Goal: Task Accomplishment & Management: Complete application form

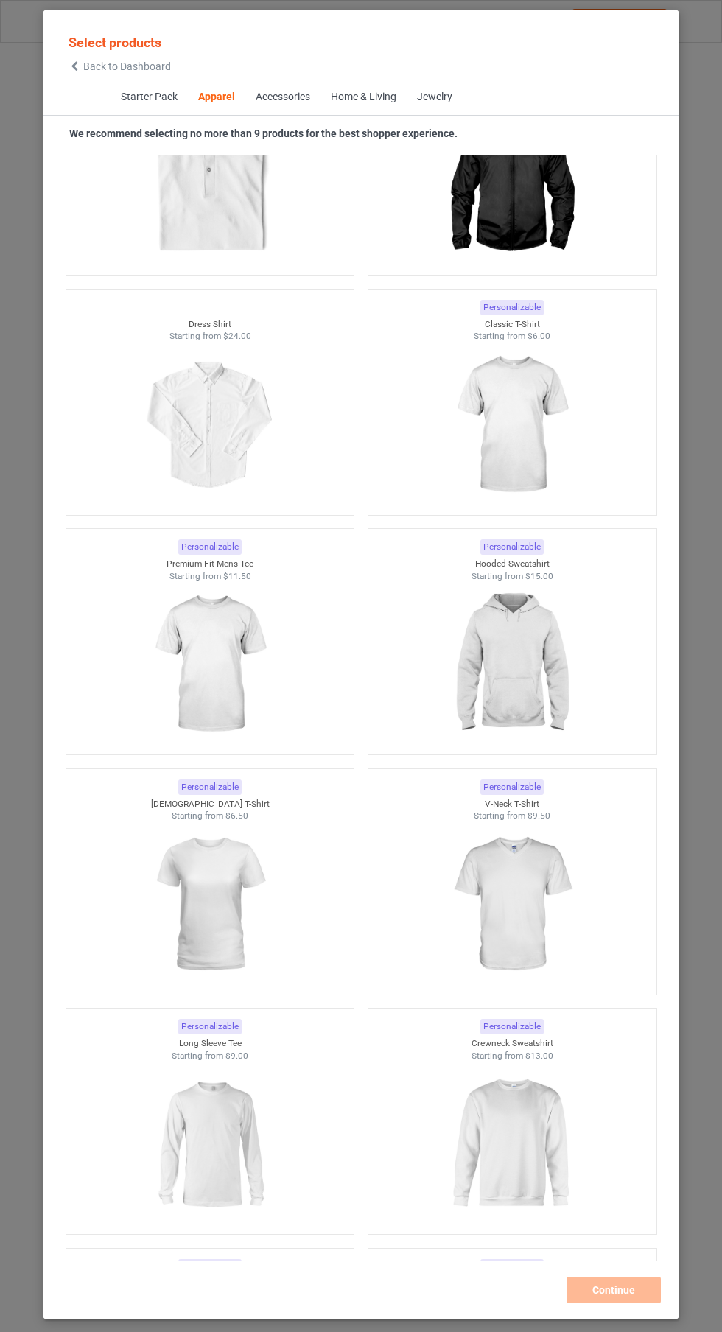
scroll to position [937, 0]
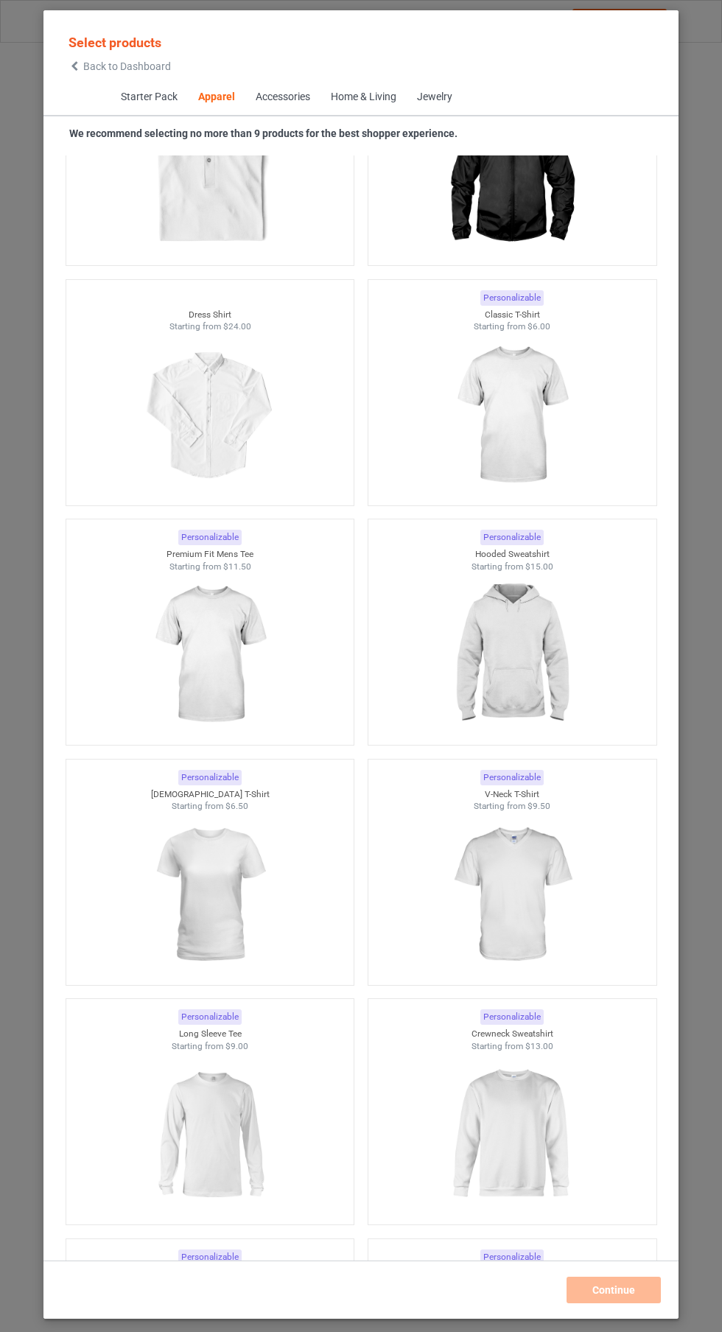
click at [535, 682] on img at bounding box center [512, 655] width 132 height 165
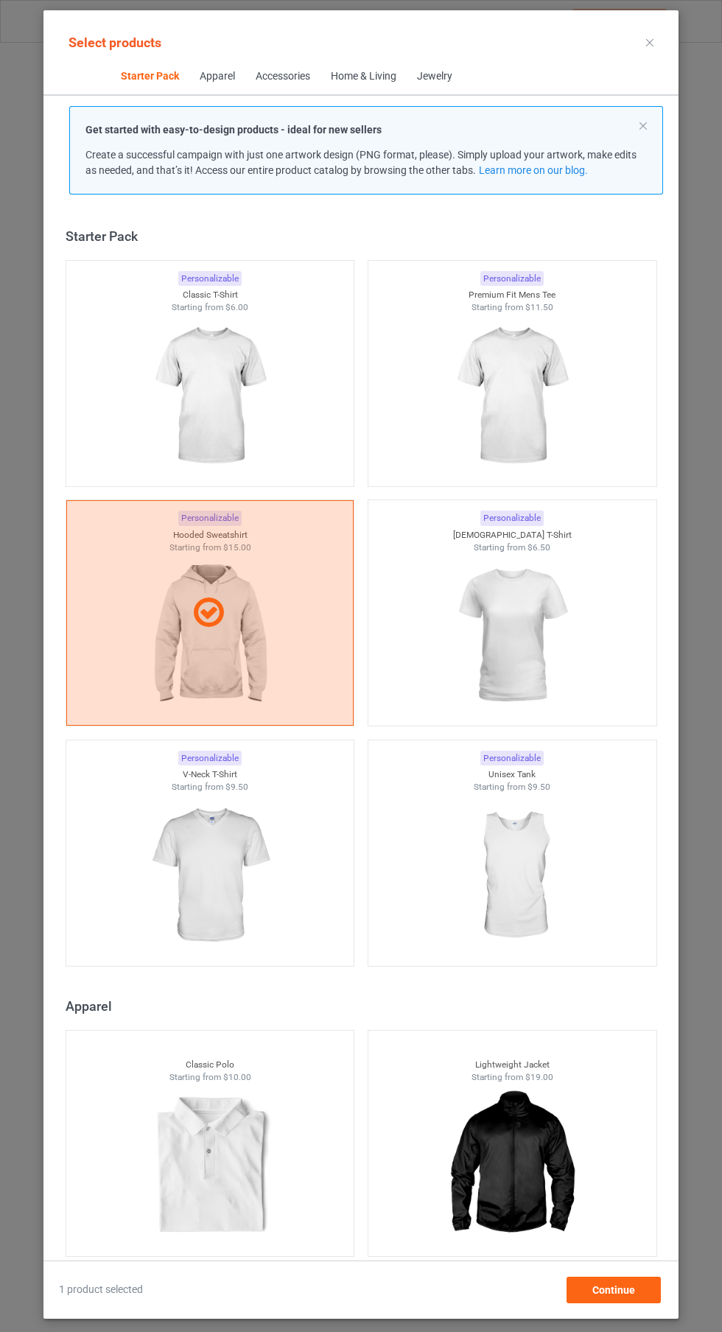
click at [236, 396] on img at bounding box center [210, 396] width 132 height 165
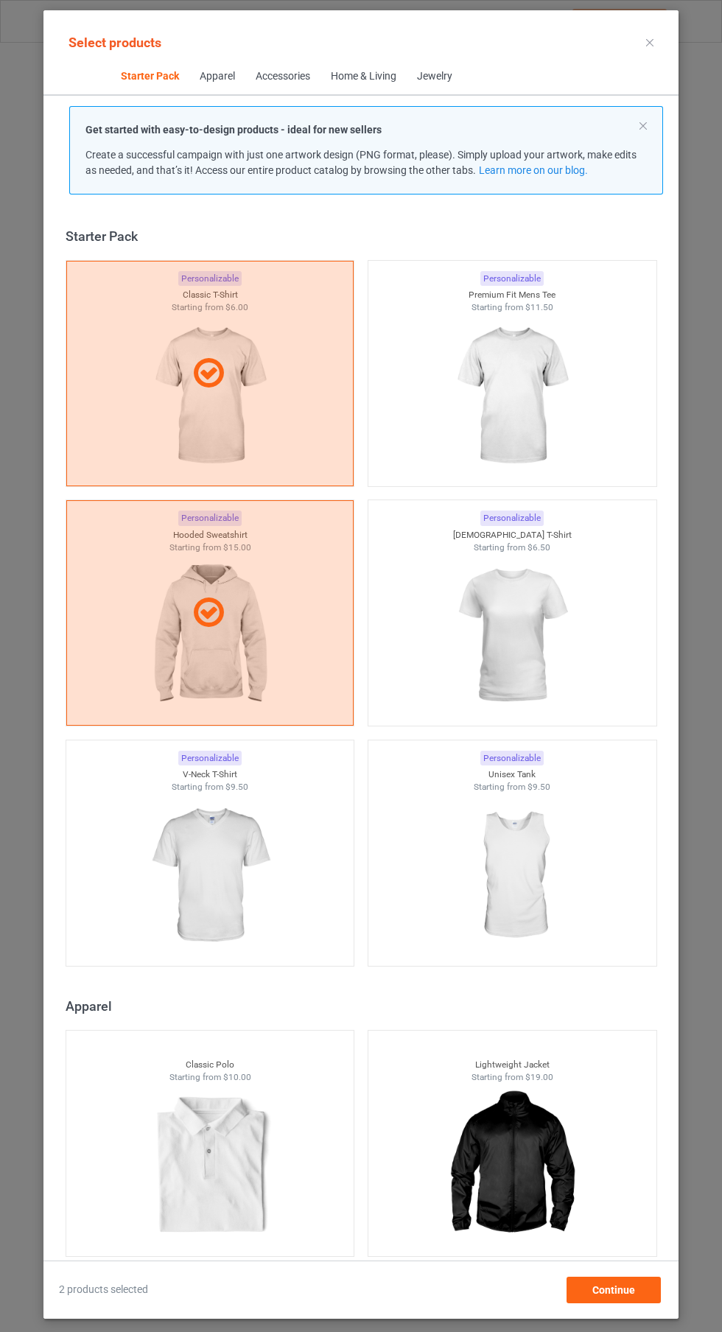
click at [650, 42] on icon at bounding box center [649, 42] width 7 height 7
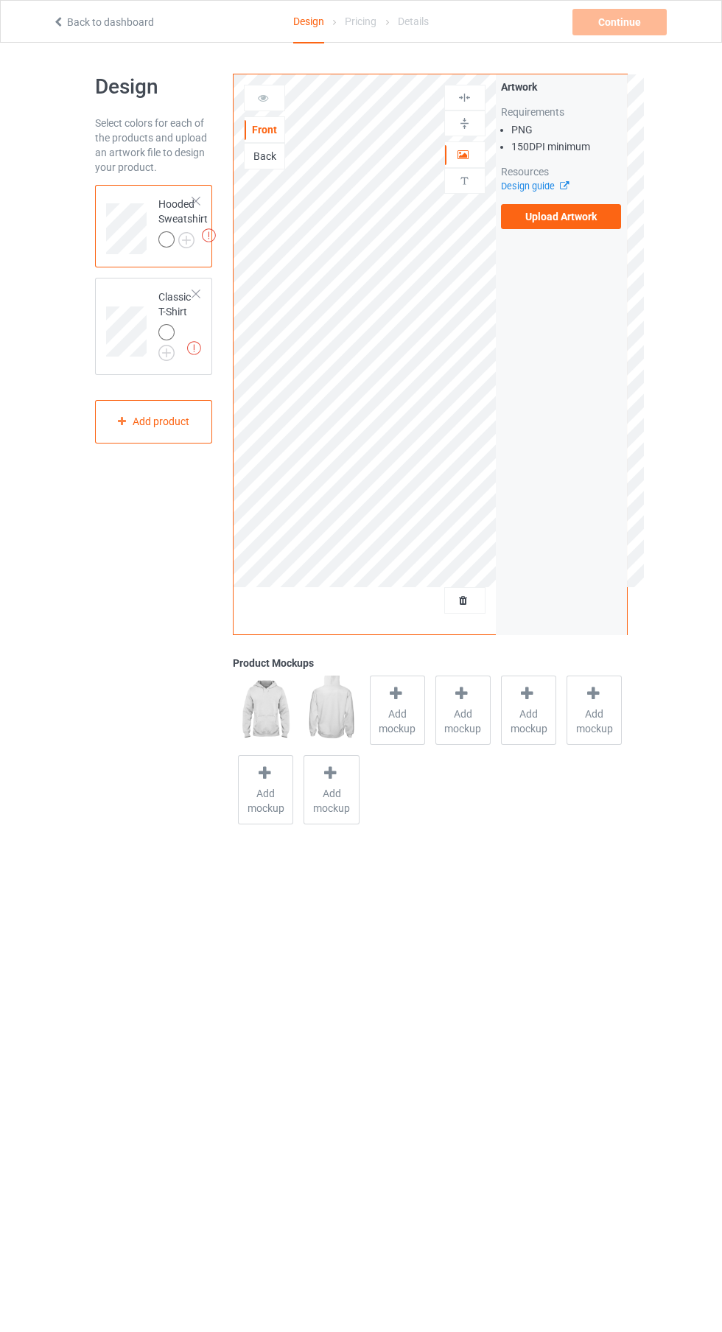
click at [584, 222] on label "Upload Artwork" at bounding box center [561, 216] width 121 height 25
click at [0, 0] on input "Upload Artwork" at bounding box center [0, 0] width 0 height 0
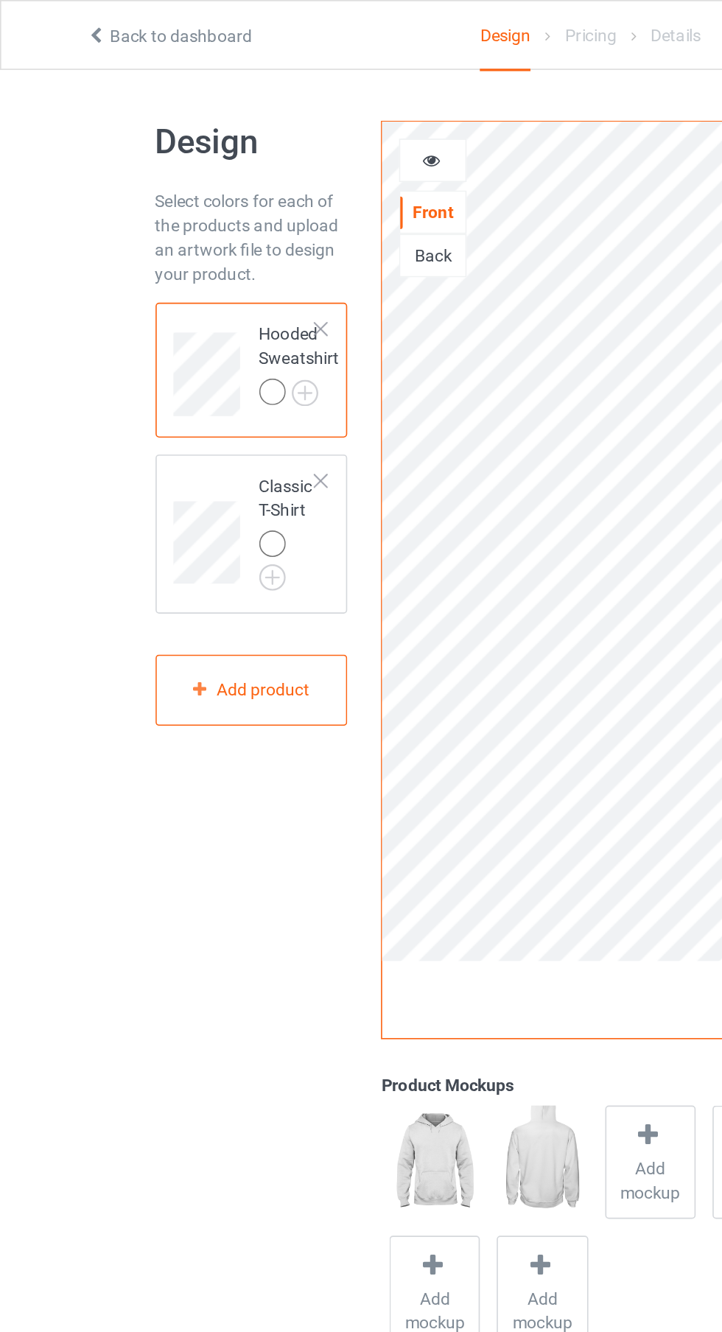
click at [0, 0] on img at bounding box center [0, 0] width 0 height 0
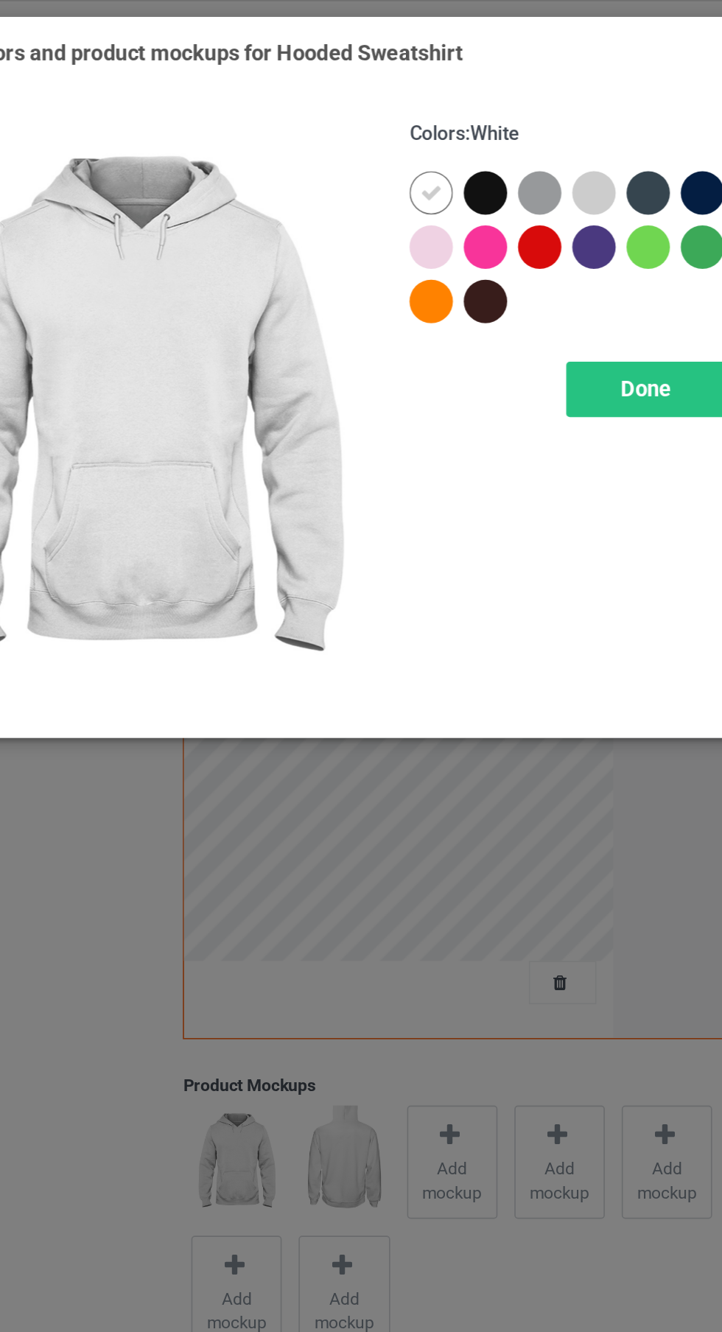
click at [410, 122] on div at bounding box center [418, 118] width 27 height 27
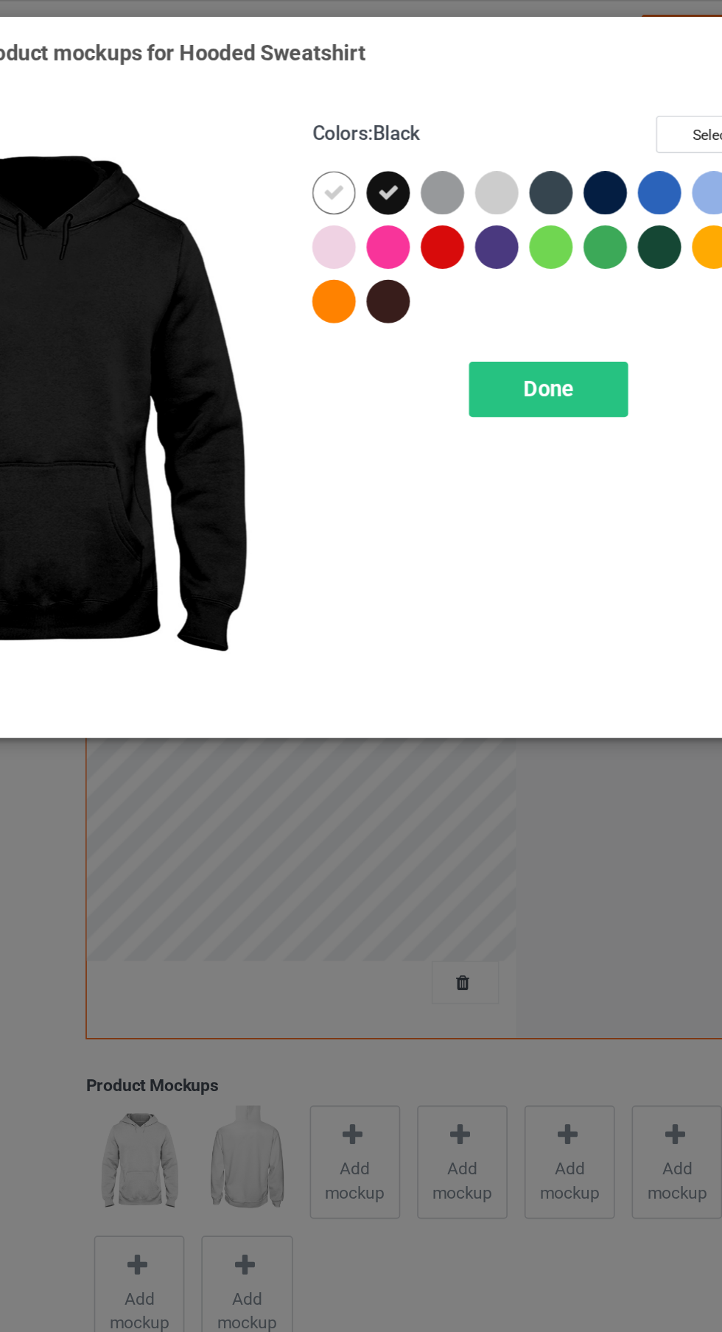
click at [382, 116] on icon at bounding box center [384, 117] width 13 height 13
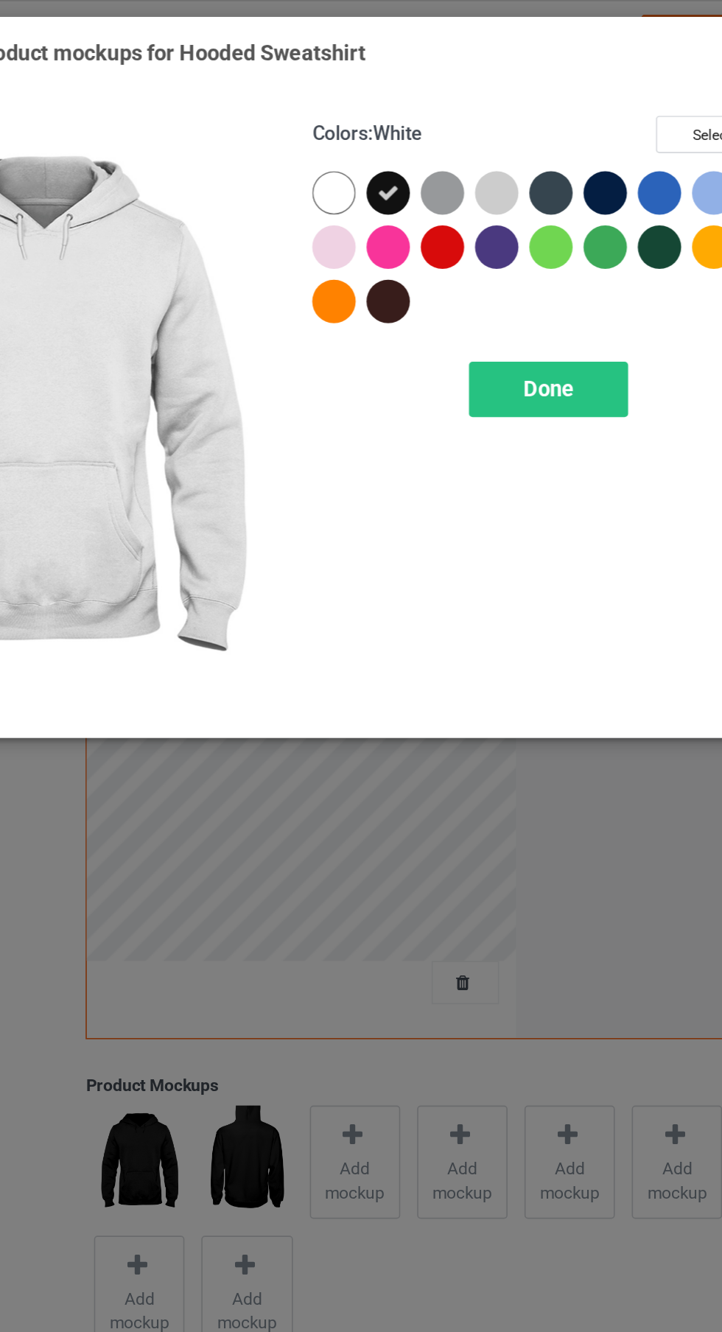
click at [544, 242] on div "Done" at bounding box center [515, 238] width 97 height 34
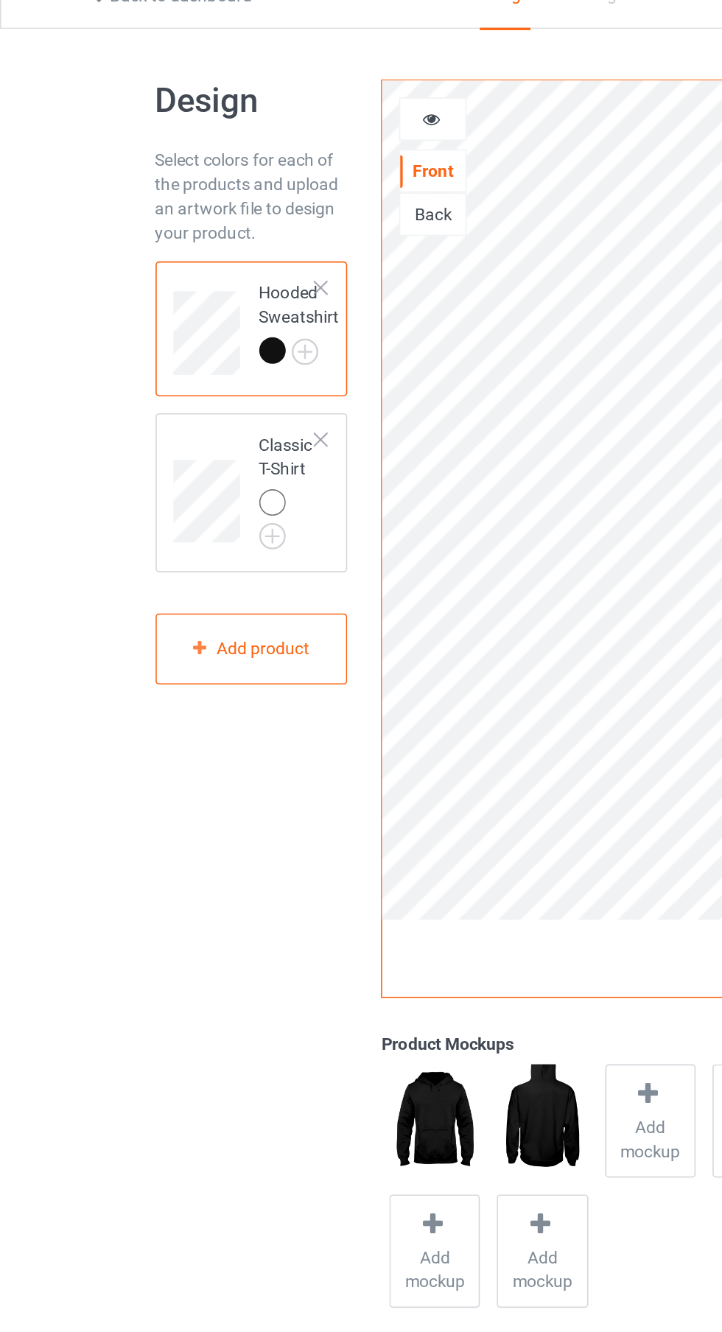
click at [0, 0] on img at bounding box center [0, 0] width 0 height 0
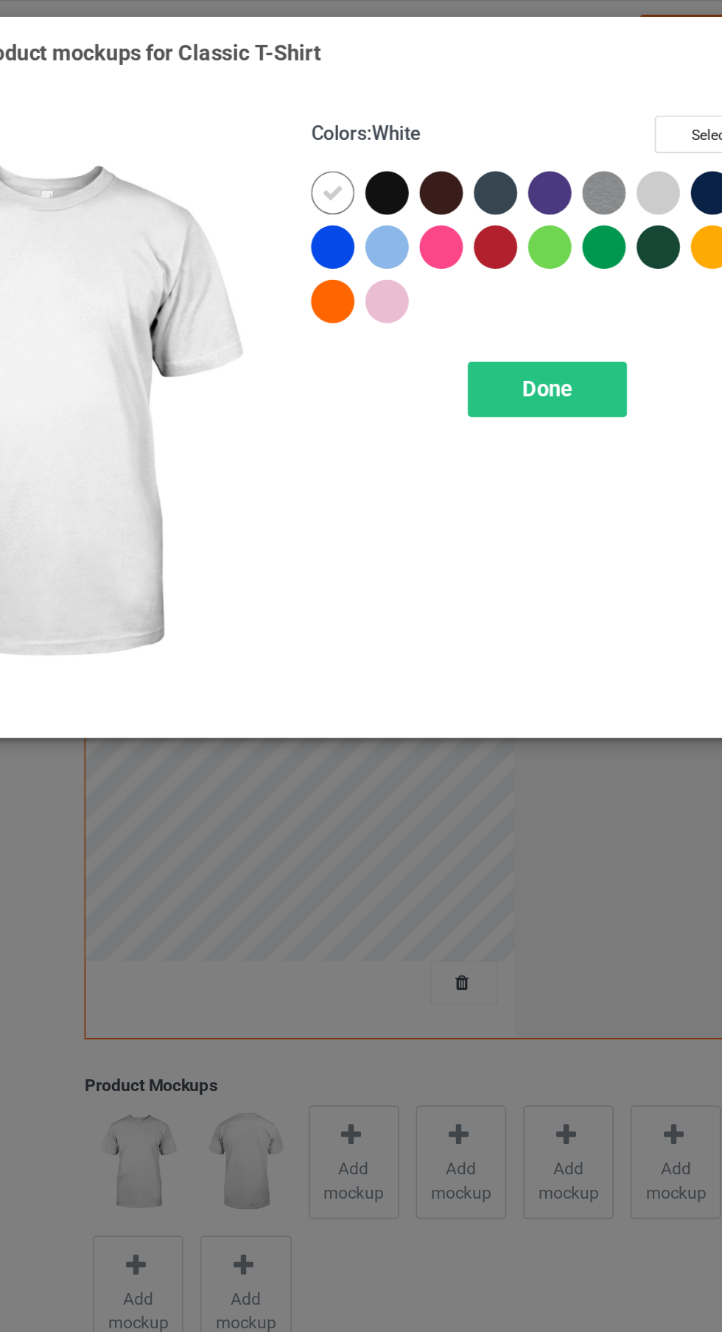
click at [418, 108] on div at bounding box center [418, 118] width 27 height 27
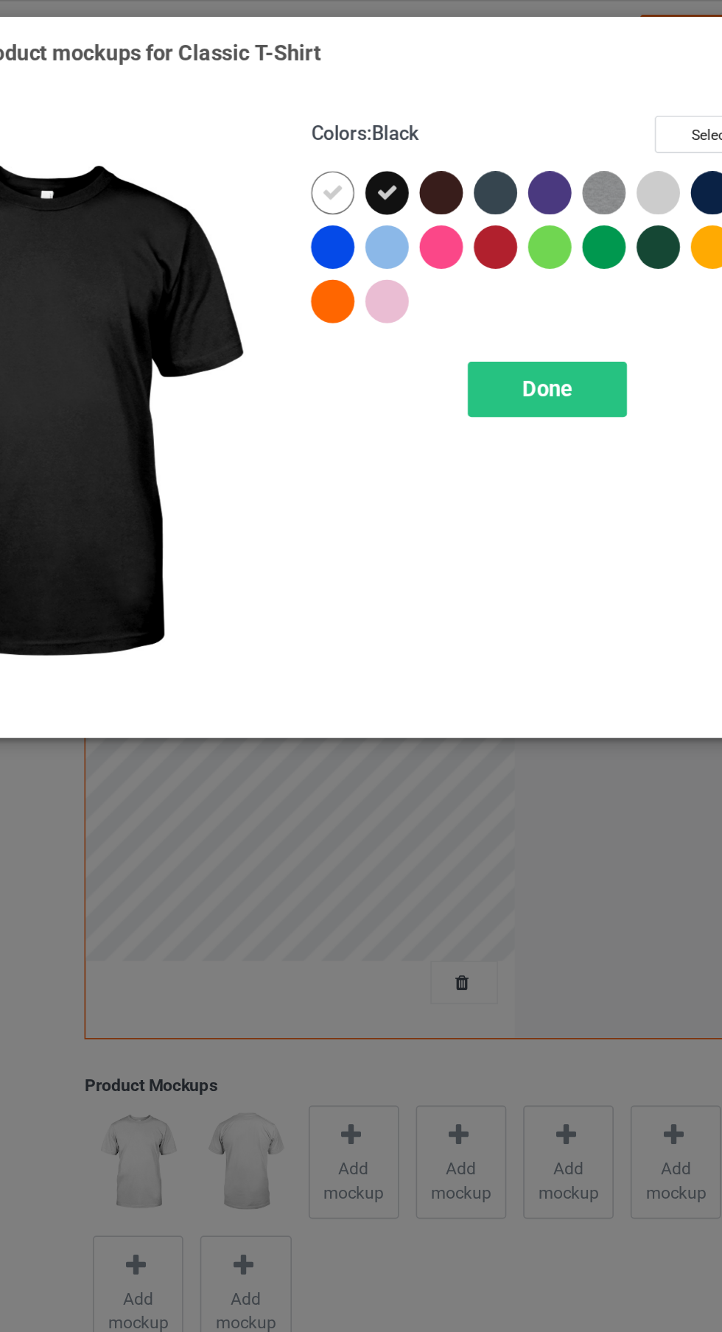
click at [376, 116] on div at bounding box center [384, 118] width 27 height 27
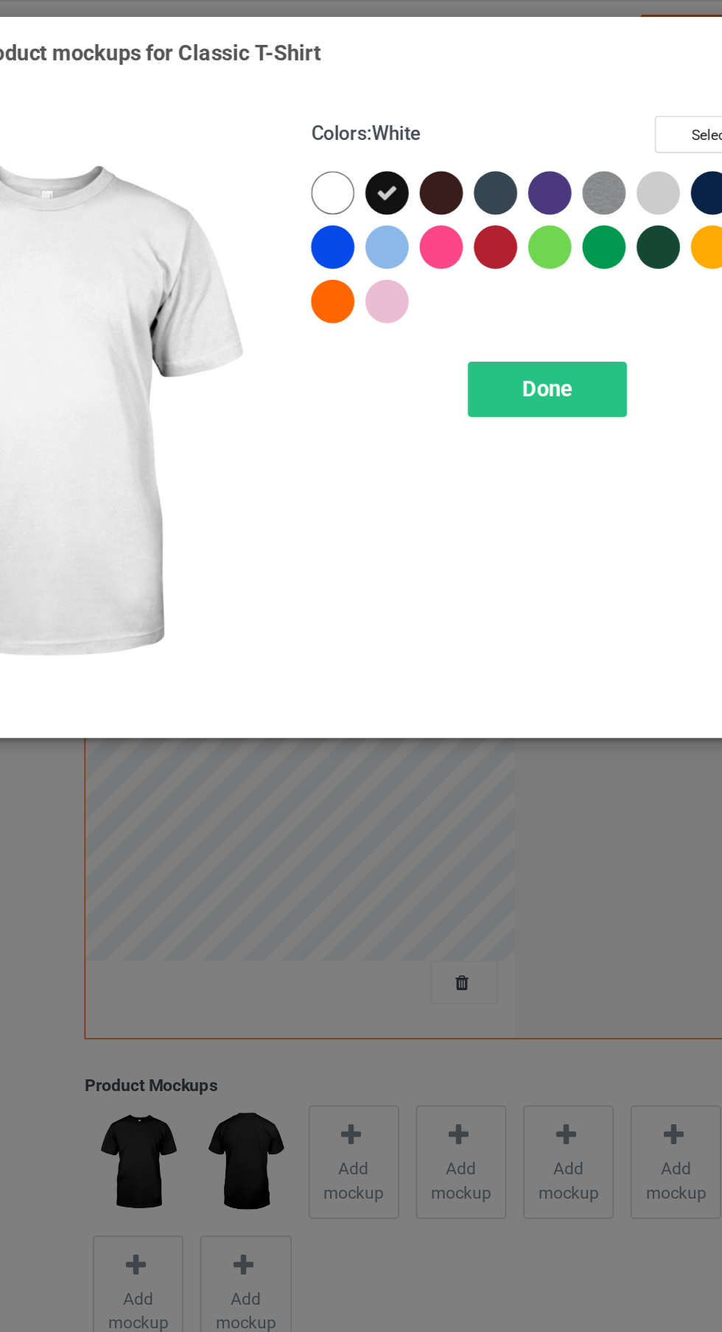
click at [536, 223] on div "Done" at bounding box center [515, 238] width 97 height 34
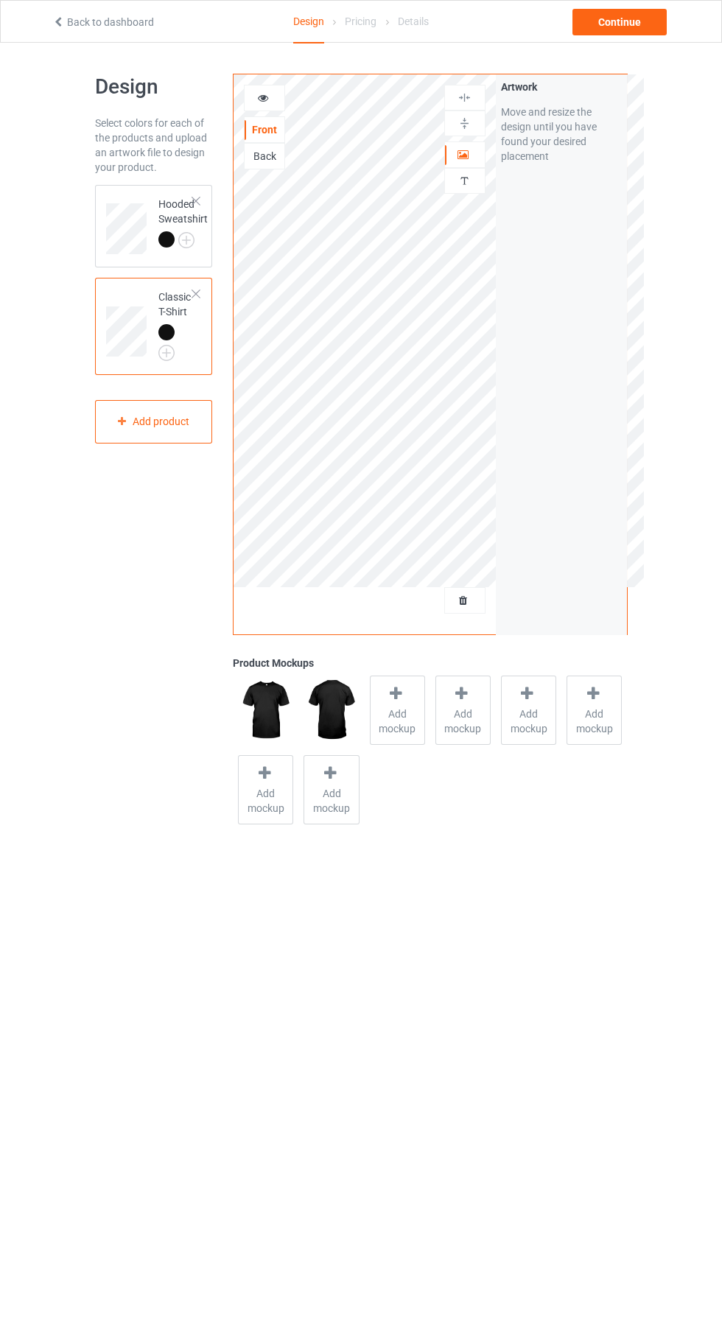
click at [263, 96] on icon at bounding box center [263, 96] width 13 height 10
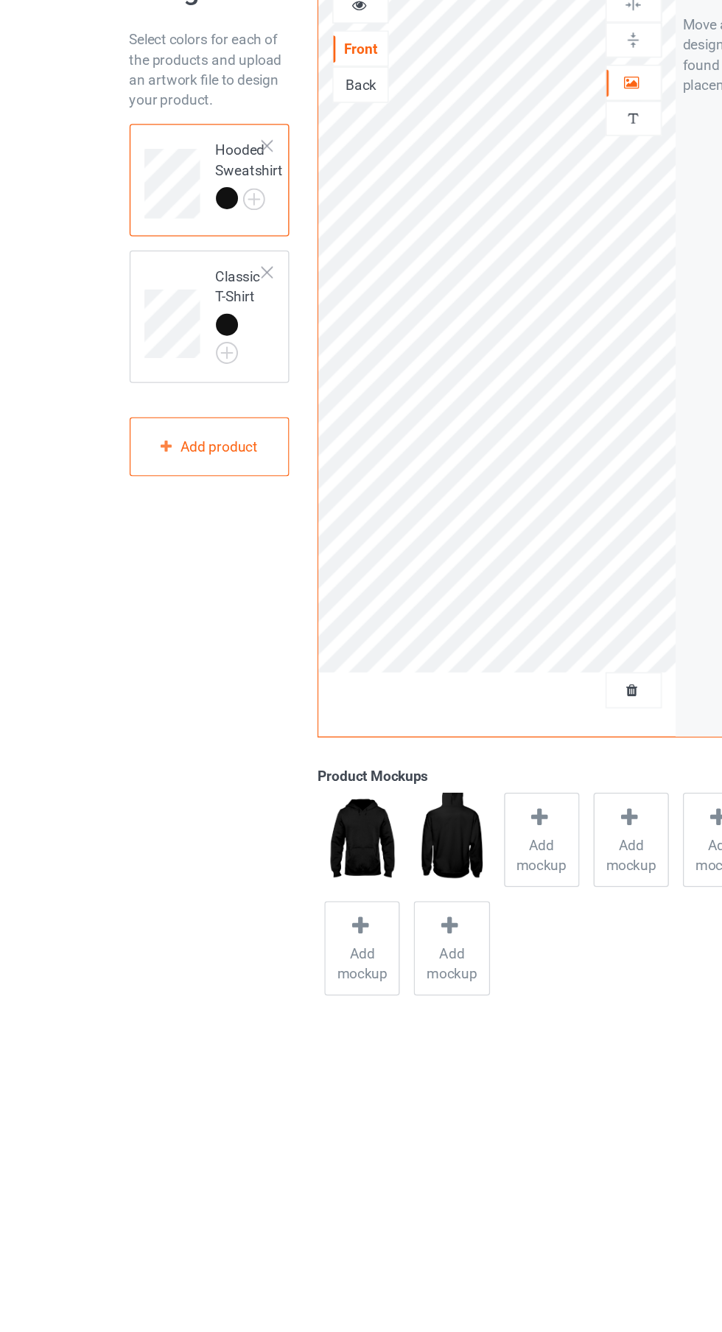
click at [469, 190] on div "Personalized text" at bounding box center [464, 181] width 41 height 26
click at [464, 181] on img at bounding box center [465, 181] width 14 height 14
click at [480, 150] on div at bounding box center [465, 154] width 40 height 15
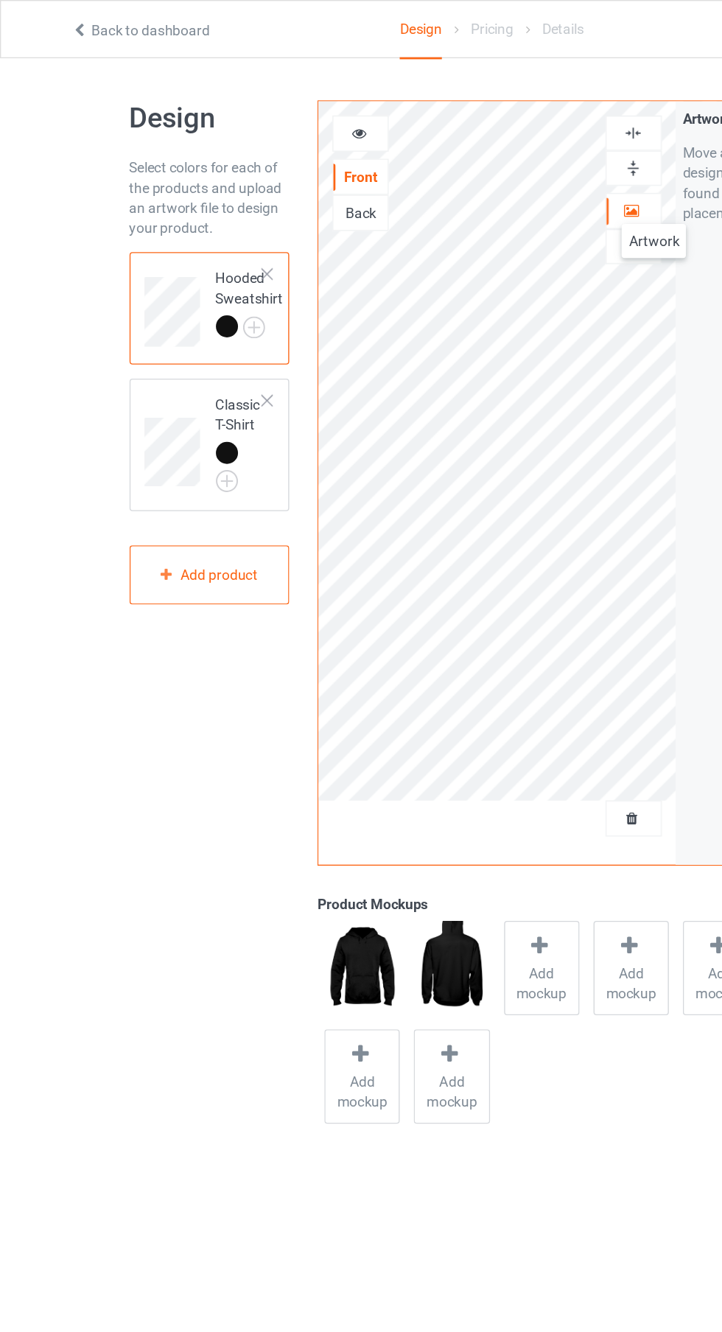
click at [265, 150] on div "Back" at bounding box center [265, 156] width 40 height 15
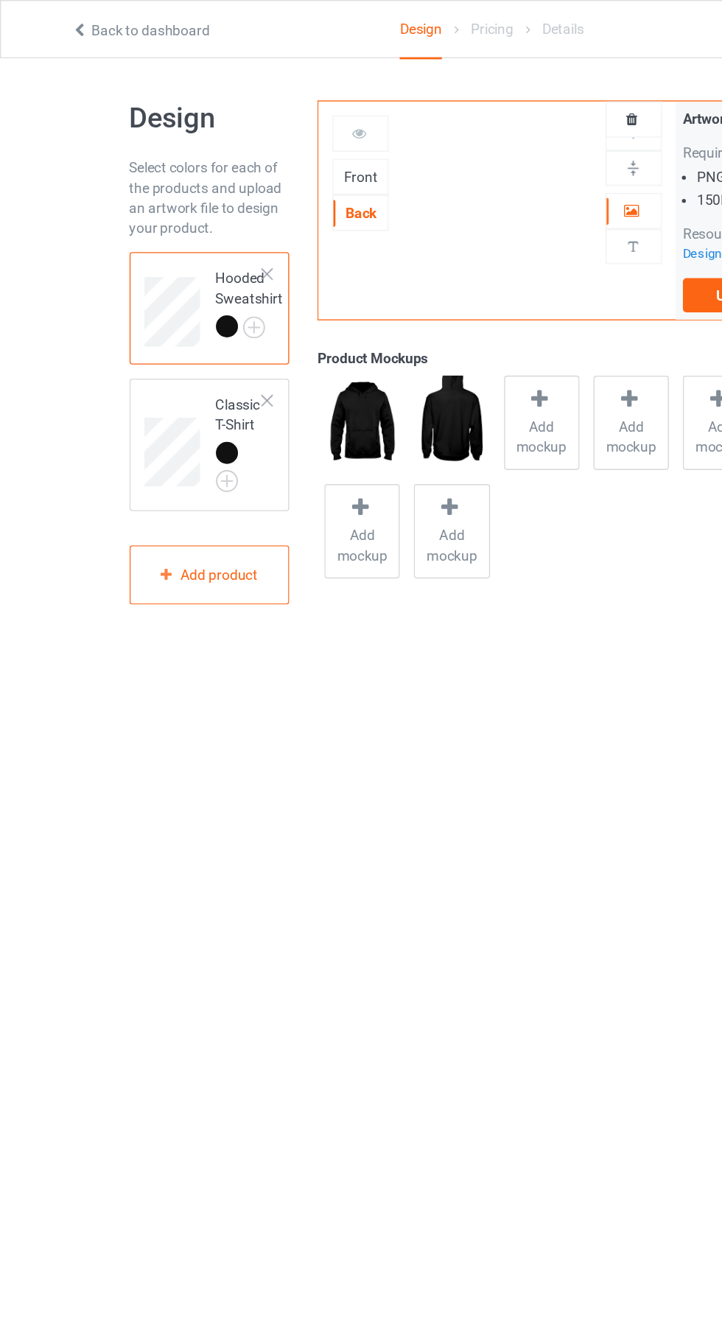
click at [283, 135] on div "Front" at bounding box center [265, 129] width 40 height 15
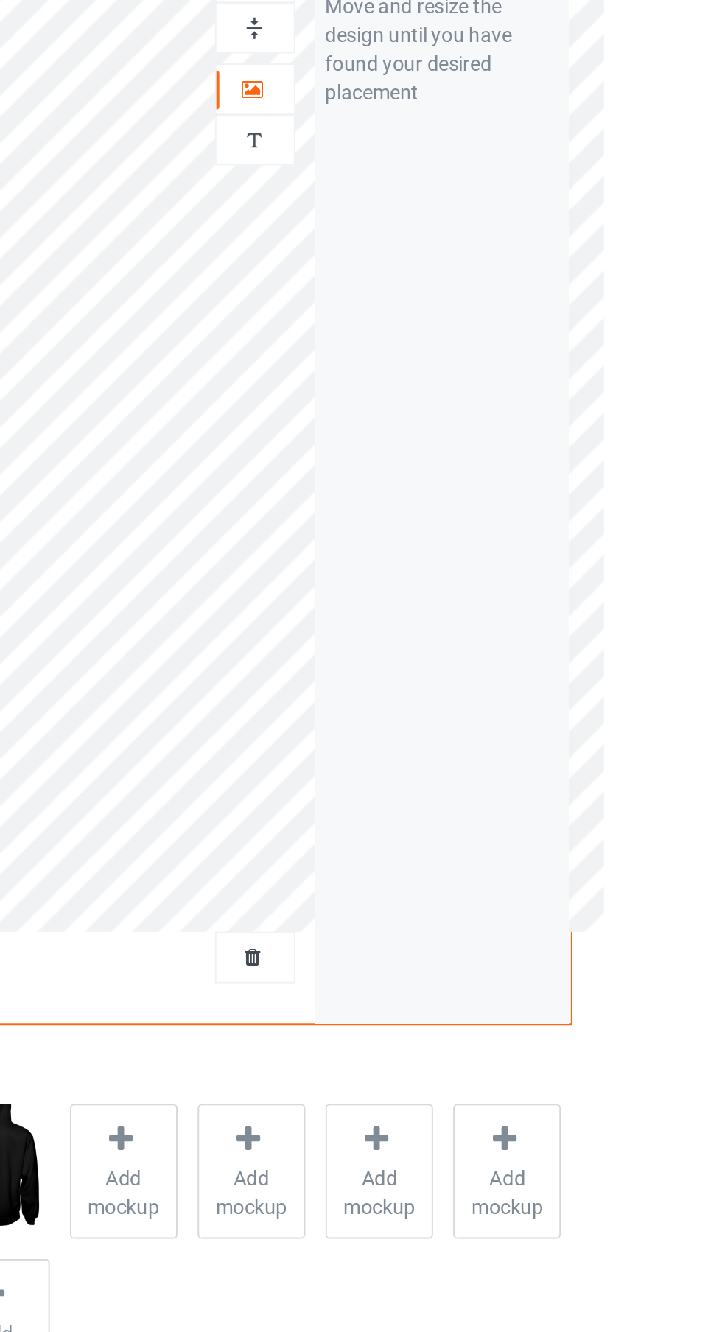
click at [471, 181] on img at bounding box center [465, 181] width 14 height 14
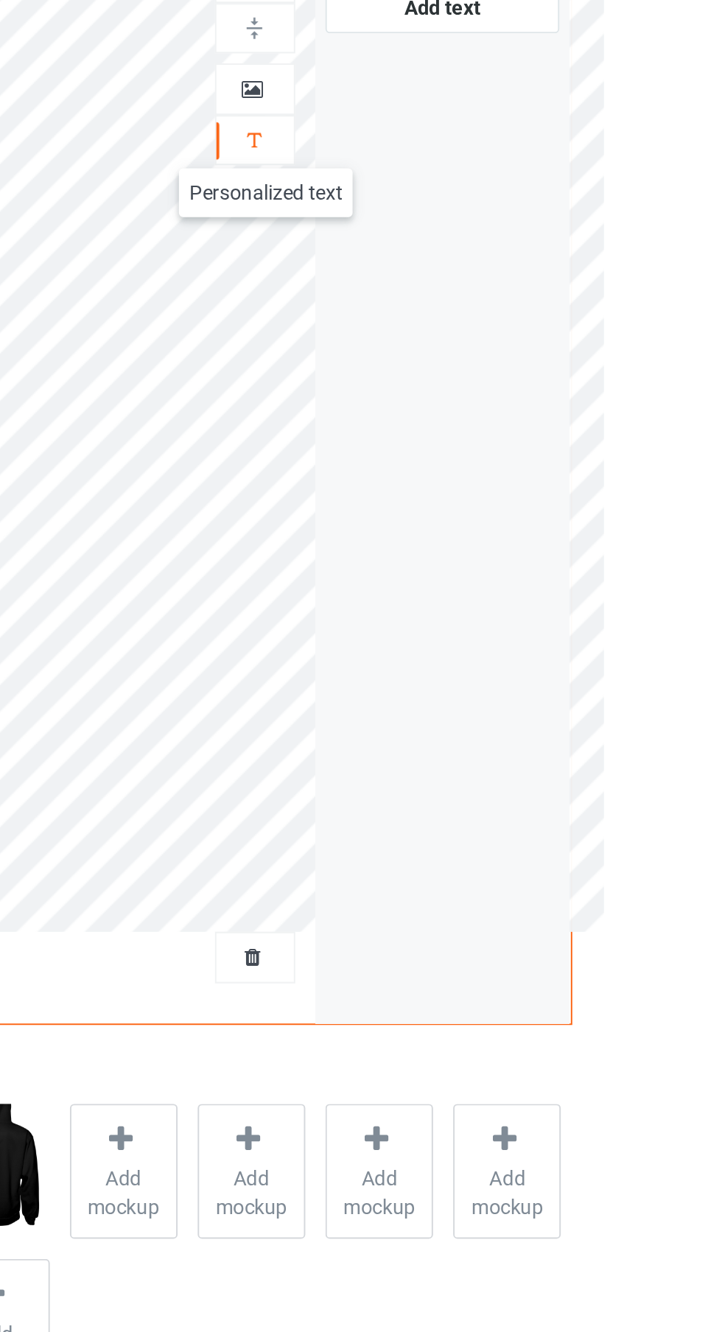
click at [456, 150] on div at bounding box center [465, 154] width 40 height 15
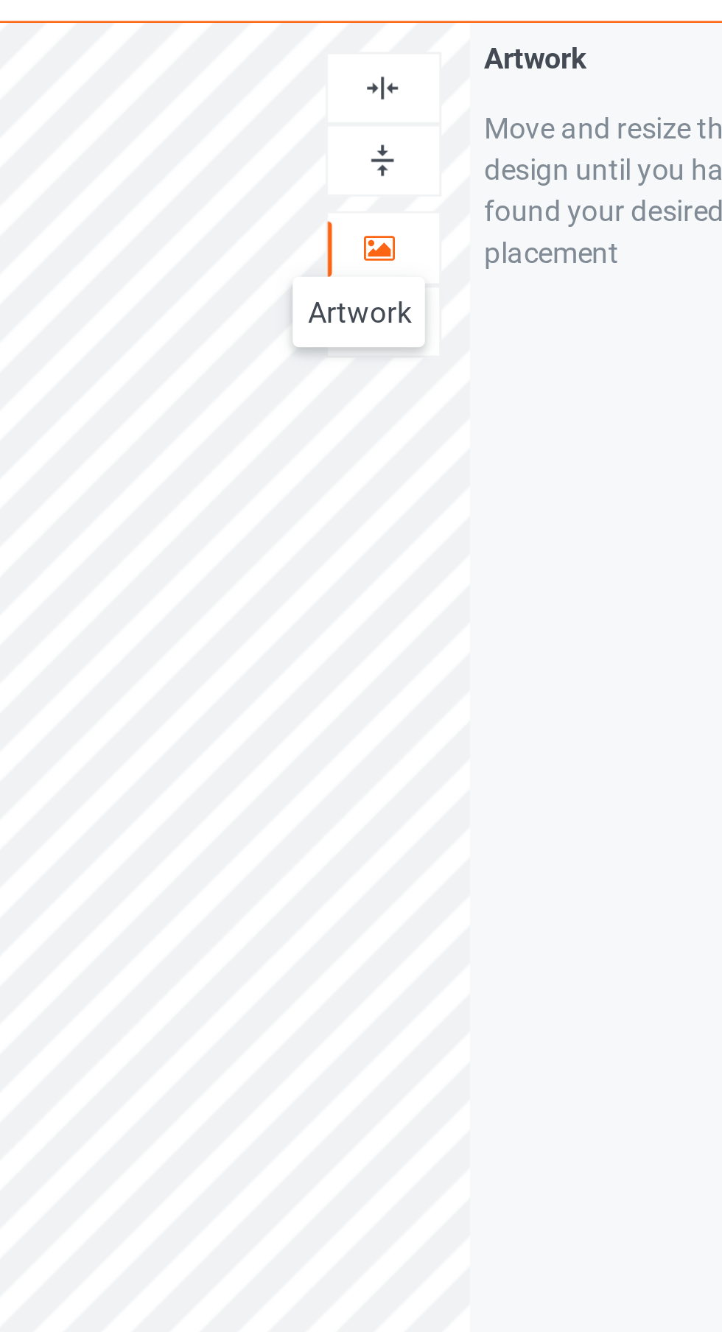
click at [464, 99] on img at bounding box center [465, 98] width 14 height 14
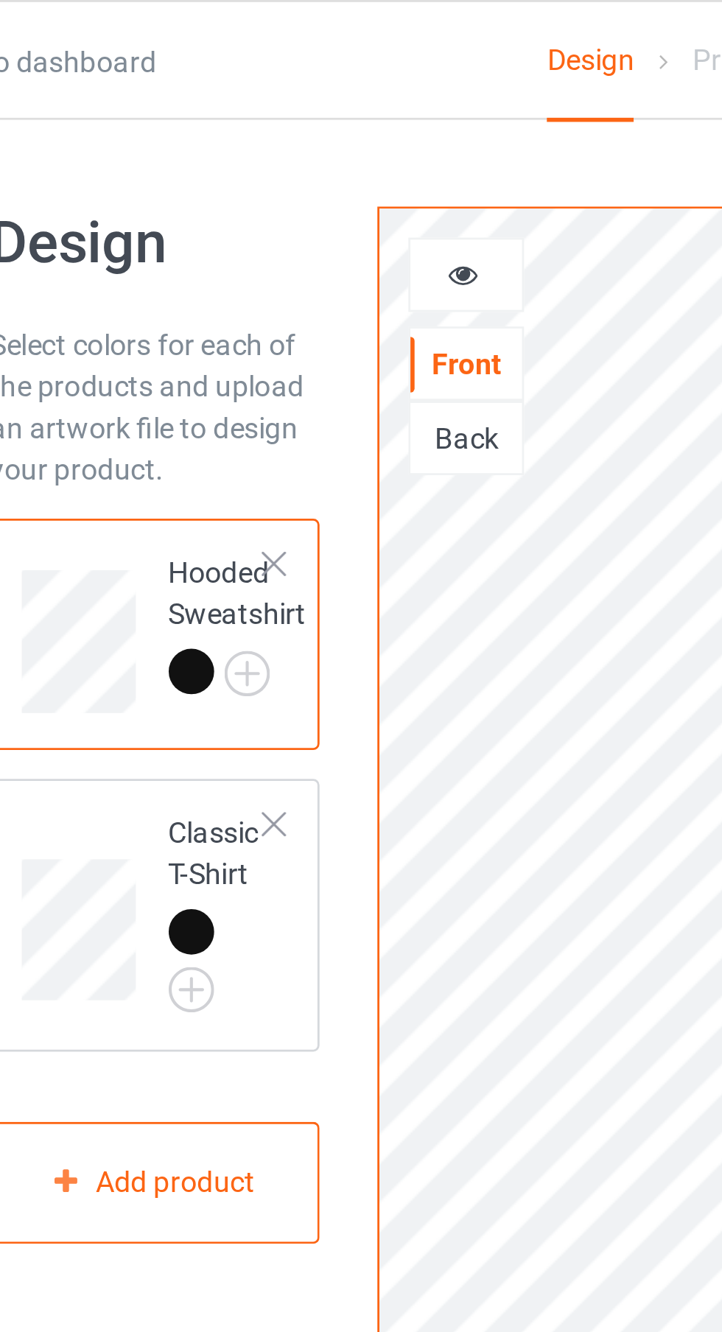
click at [270, 94] on div at bounding box center [265, 98] width 40 height 15
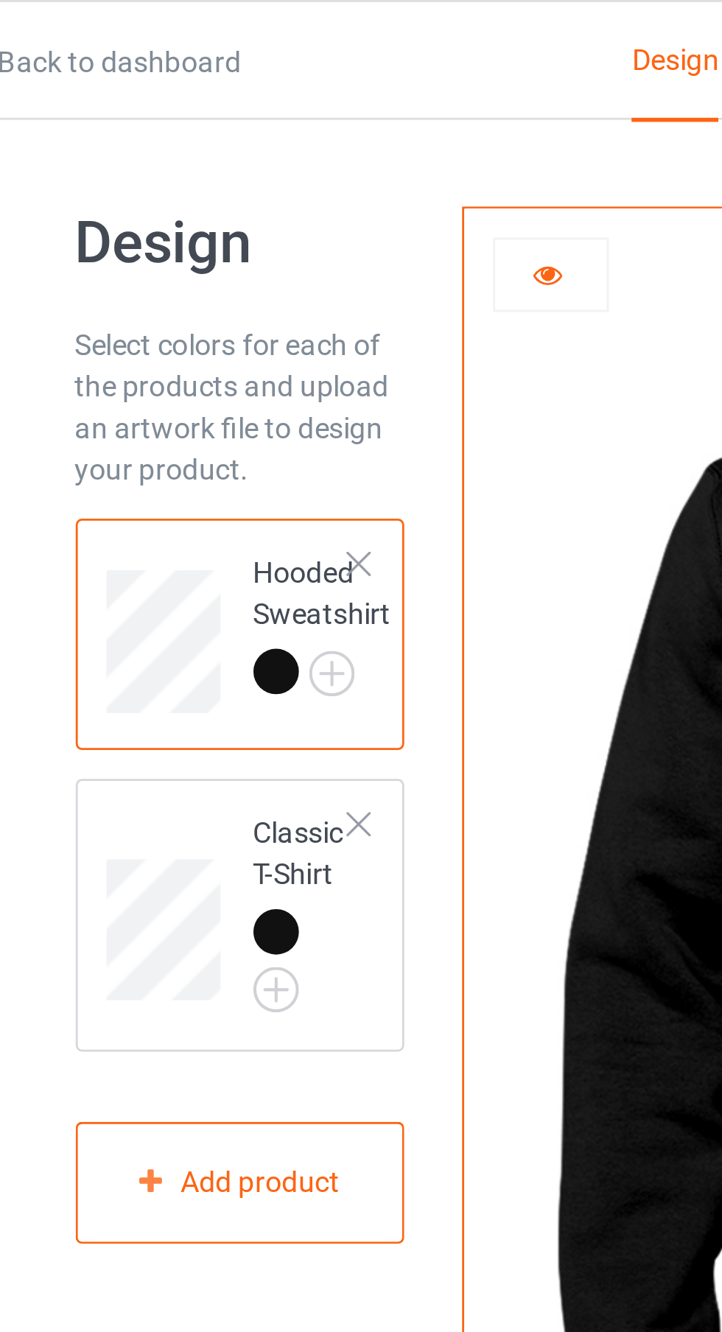
click at [122, 192] on td at bounding box center [128, 224] width 44 height 66
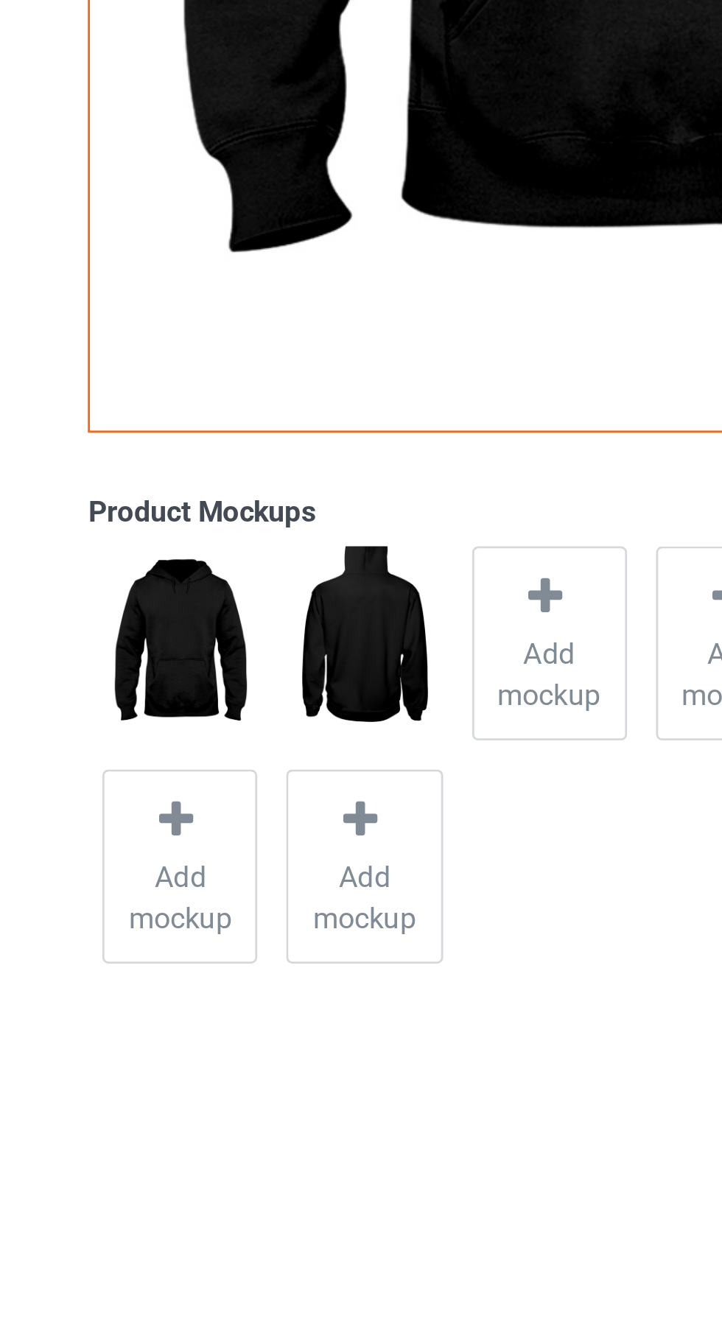
click at [392, 679] on span "Add mockup" at bounding box center [398, 684] width 54 height 29
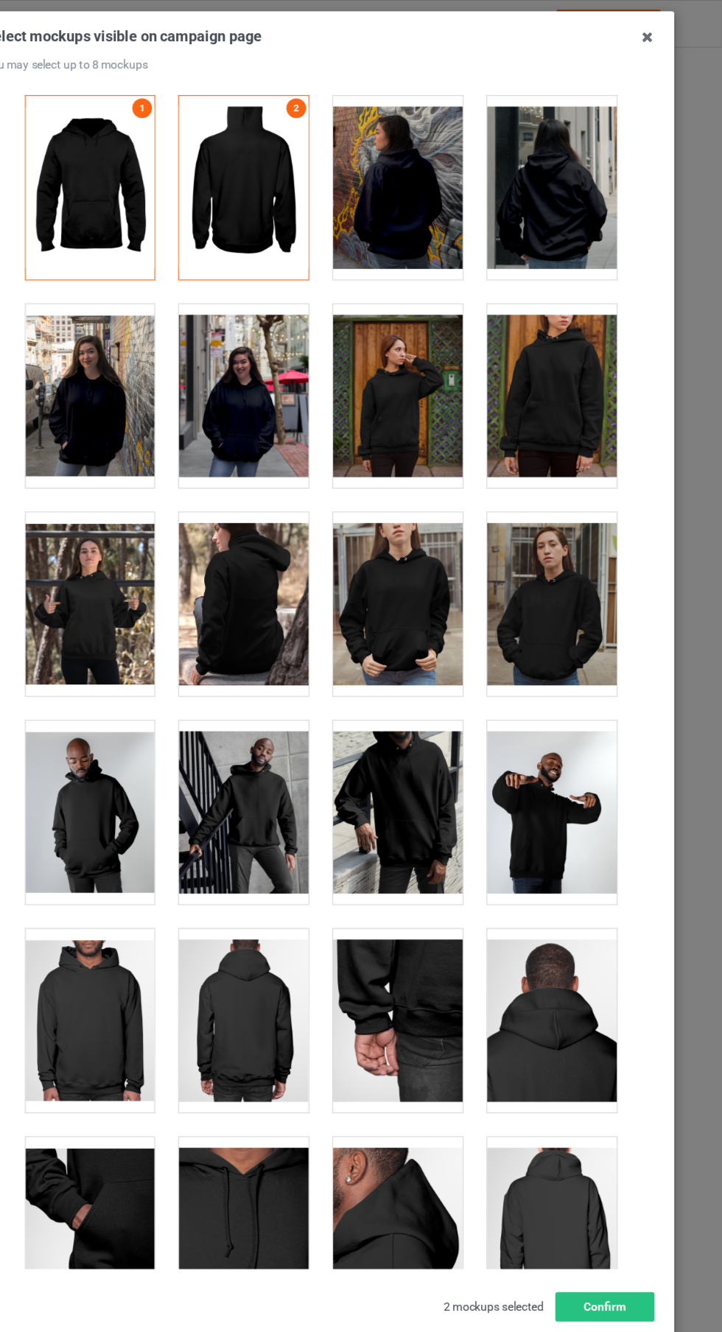
click at [284, 381] on div at bounding box center [292, 355] width 116 height 165
click at [445, 732] on div at bounding box center [430, 730] width 116 height 165
click at [674, 65] on div "Select mockups visible on campaign page You may select up to 8 mockups 1 2 3 4 …" at bounding box center [360, 609] width 635 height 1198
click at [654, 34] on icon at bounding box center [655, 33] width 24 height 24
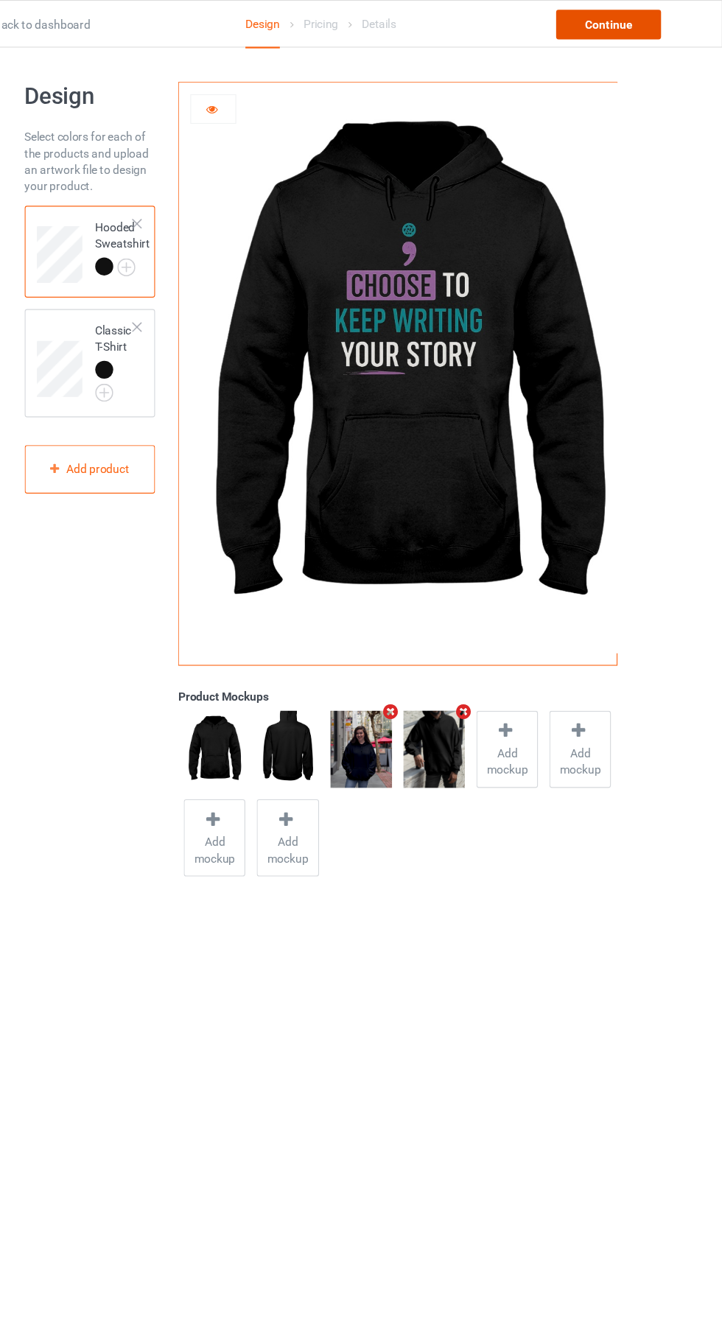
click at [629, 21] on div "Continue" at bounding box center [620, 22] width 94 height 27
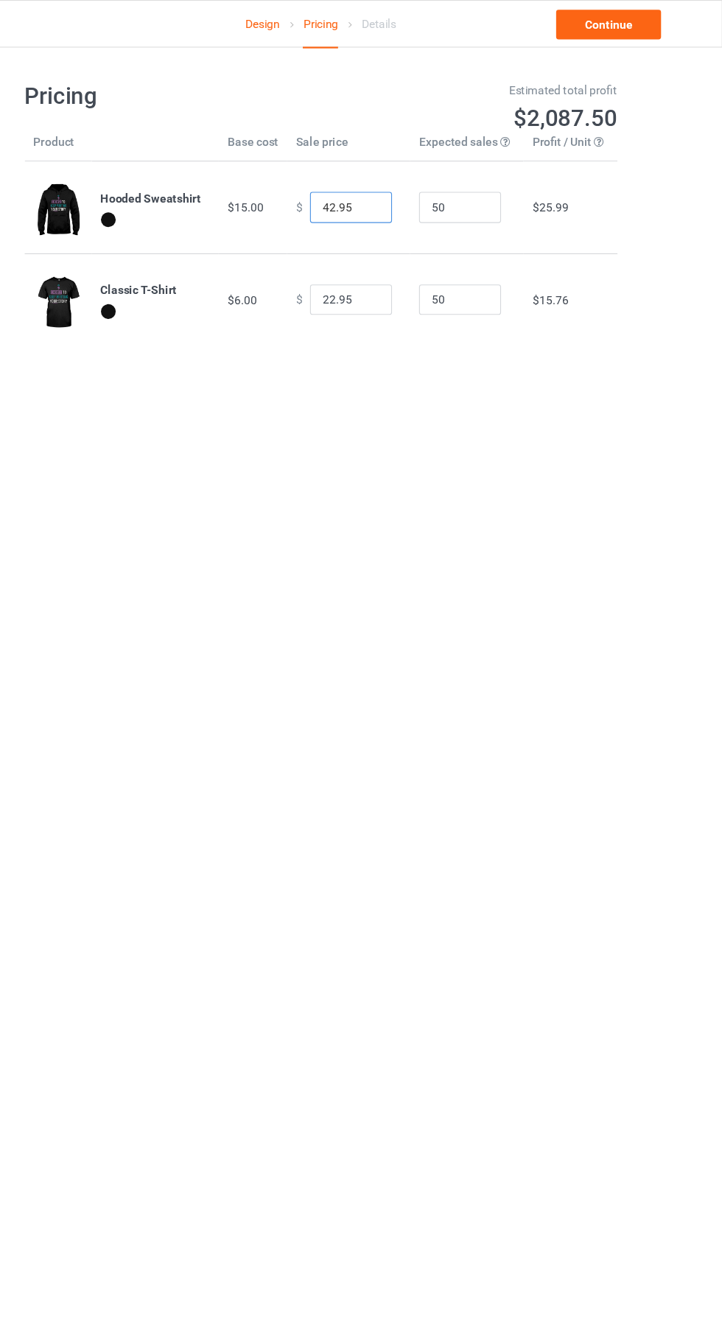
click at [359, 187] on input "42.95" at bounding box center [388, 186] width 74 height 28
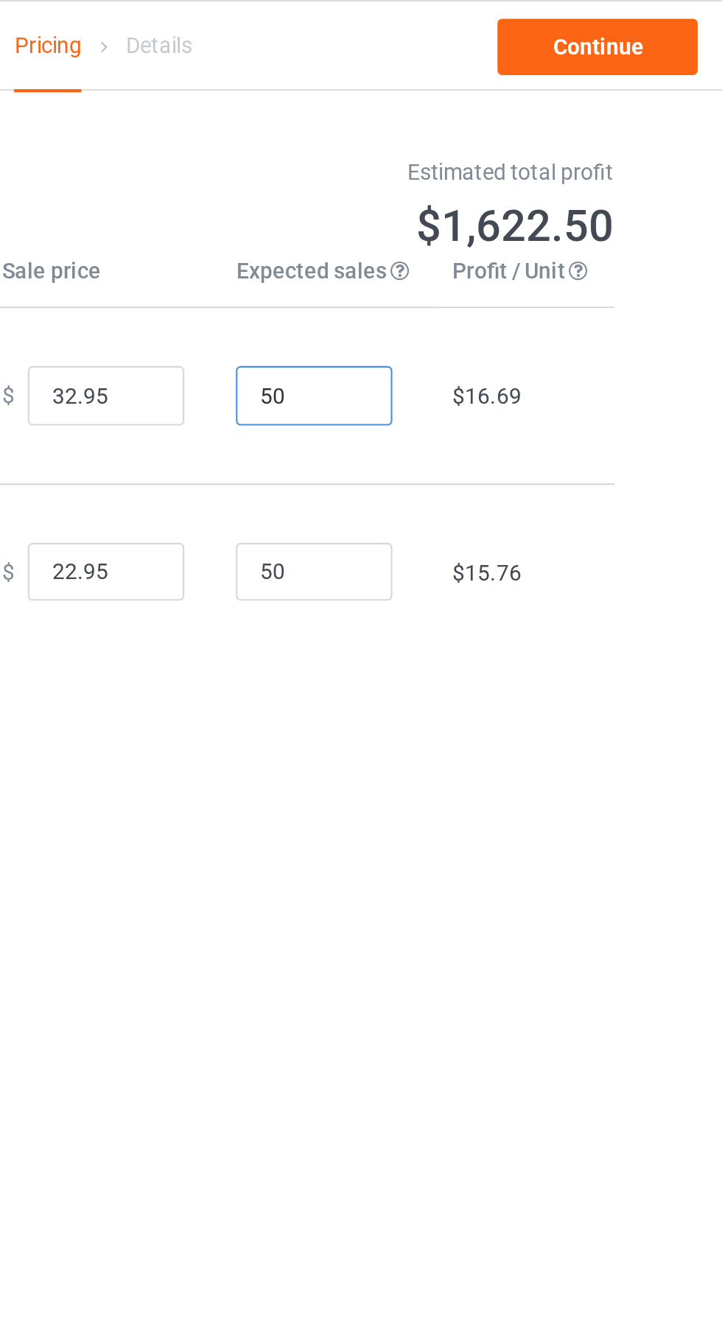
click at [496, 184] on input "50" at bounding box center [487, 186] width 74 height 28
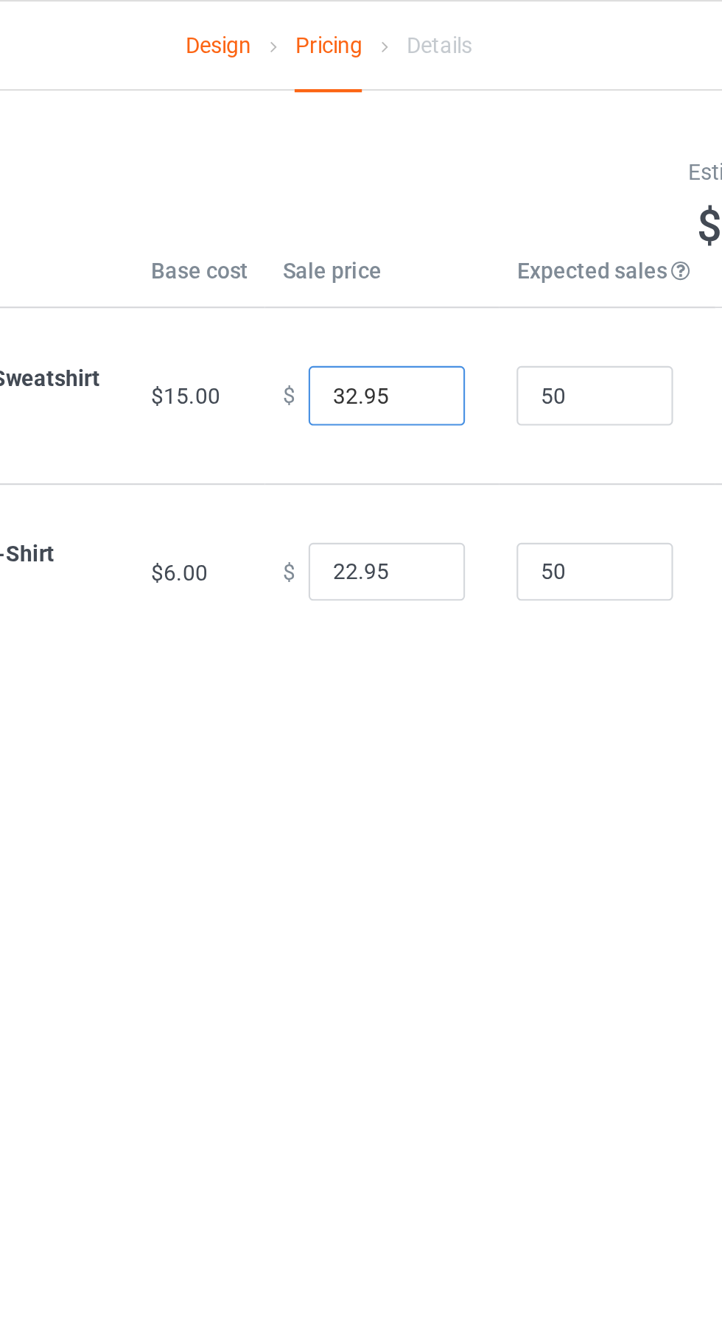
click at [366, 188] on input "32.95" at bounding box center [388, 186] width 74 height 28
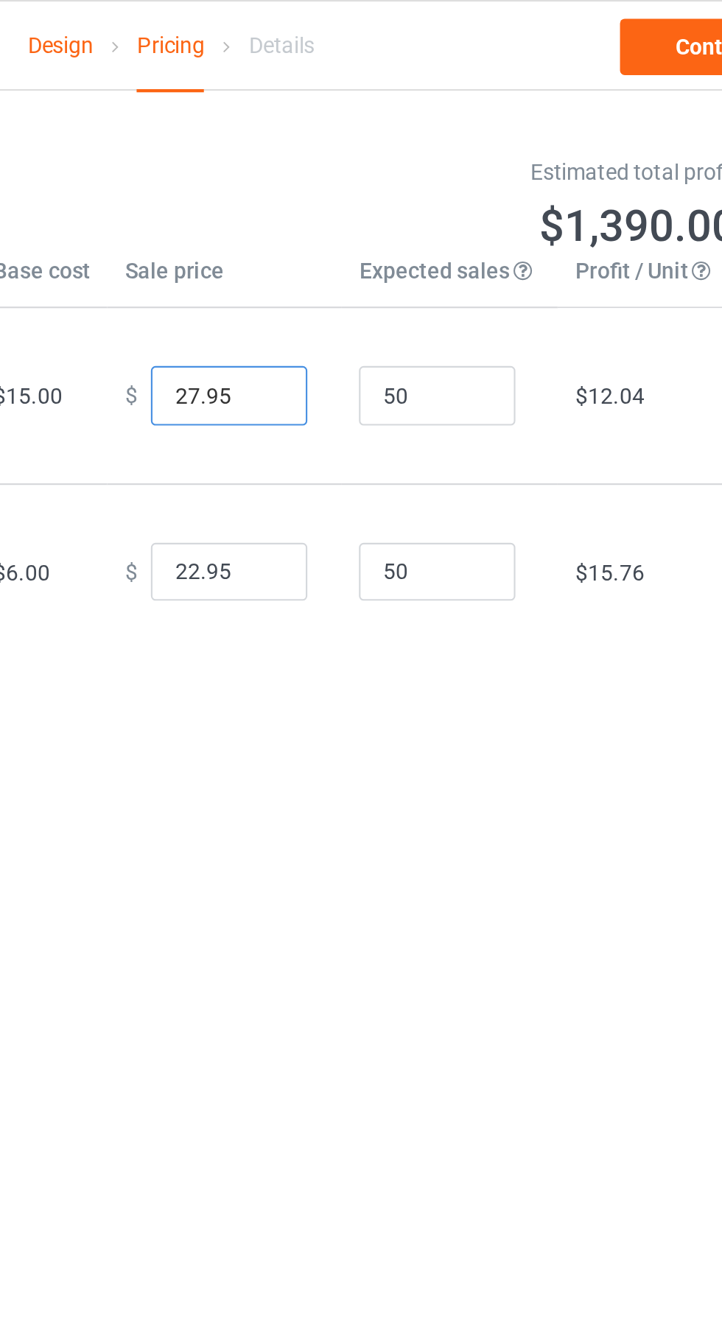
type input "27.95"
click at [358, 275] on input "22.95" at bounding box center [388, 270] width 74 height 28
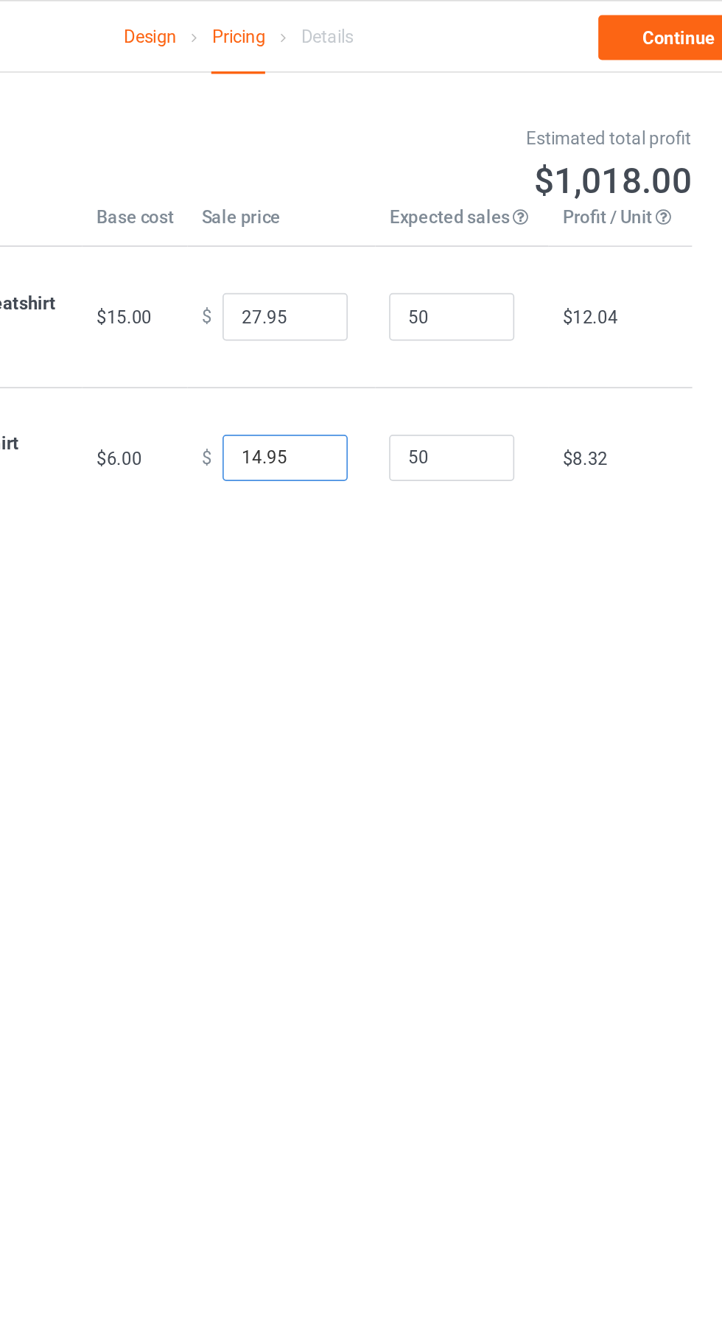
type input "14.95"
click at [255, 178] on td "Hooded Sweatshirt" at bounding box center [212, 186] width 114 height 83
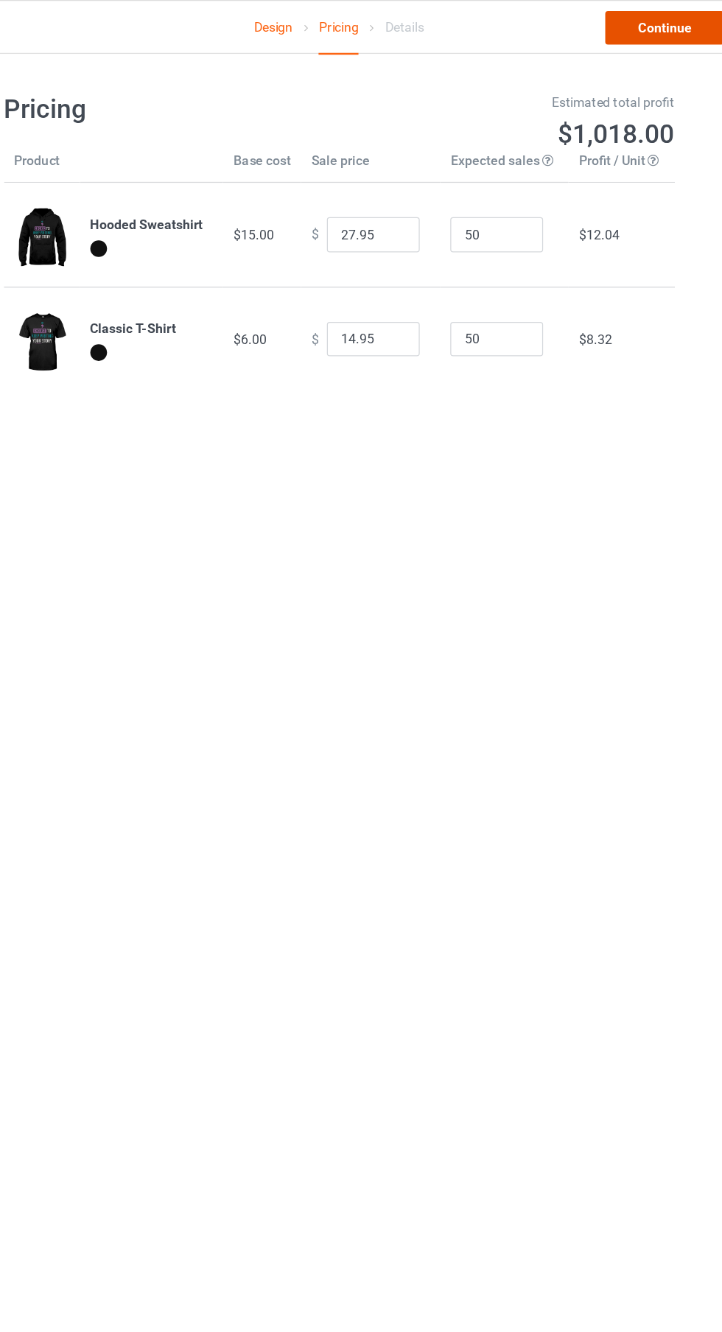
click at [632, 15] on link "Continue" at bounding box center [620, 22] width 94 height 27
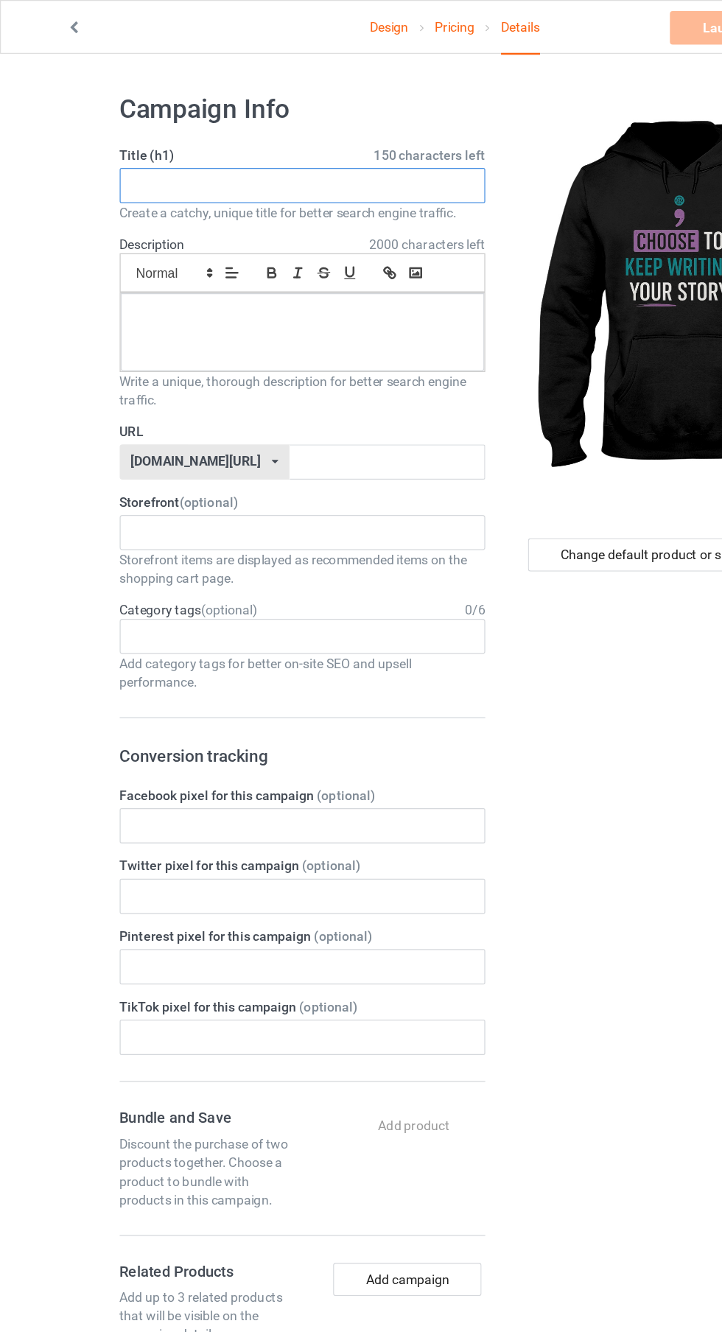
click at [318, 141] on input "text" at bounding box center [240, 147] width 290 height 28
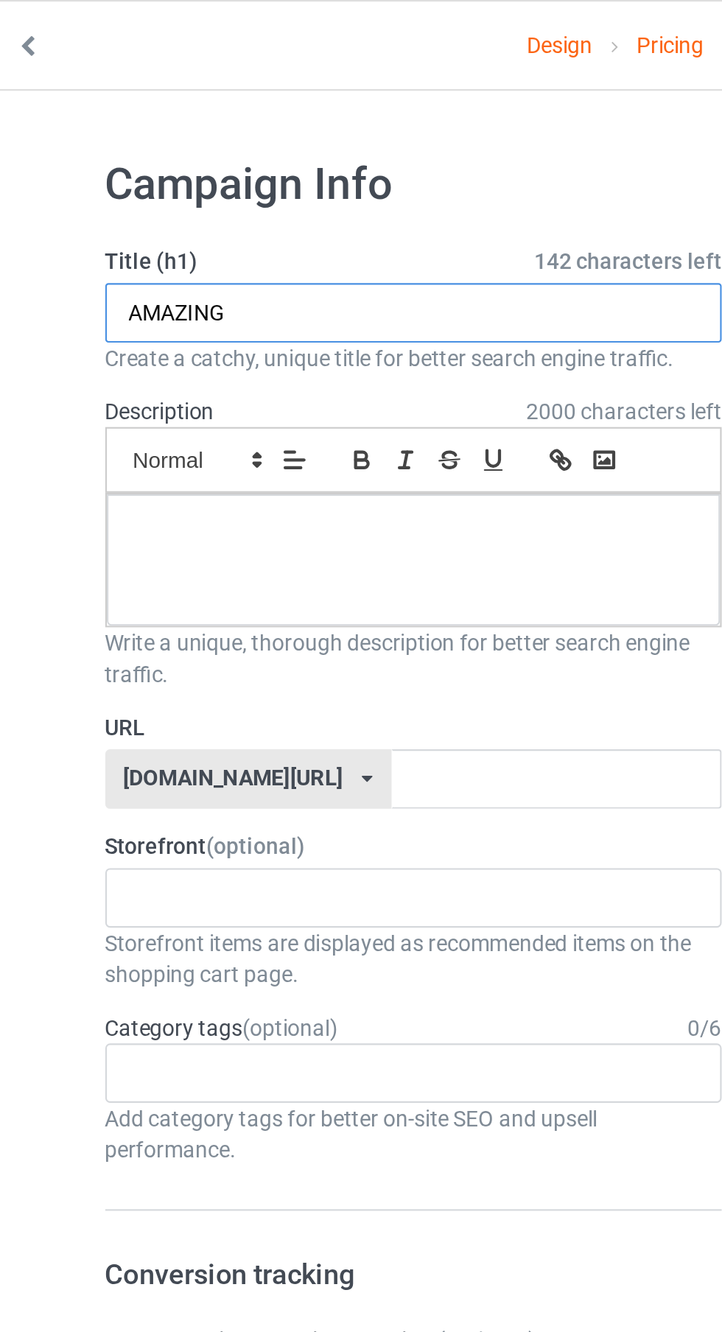
type input "AMAZING"
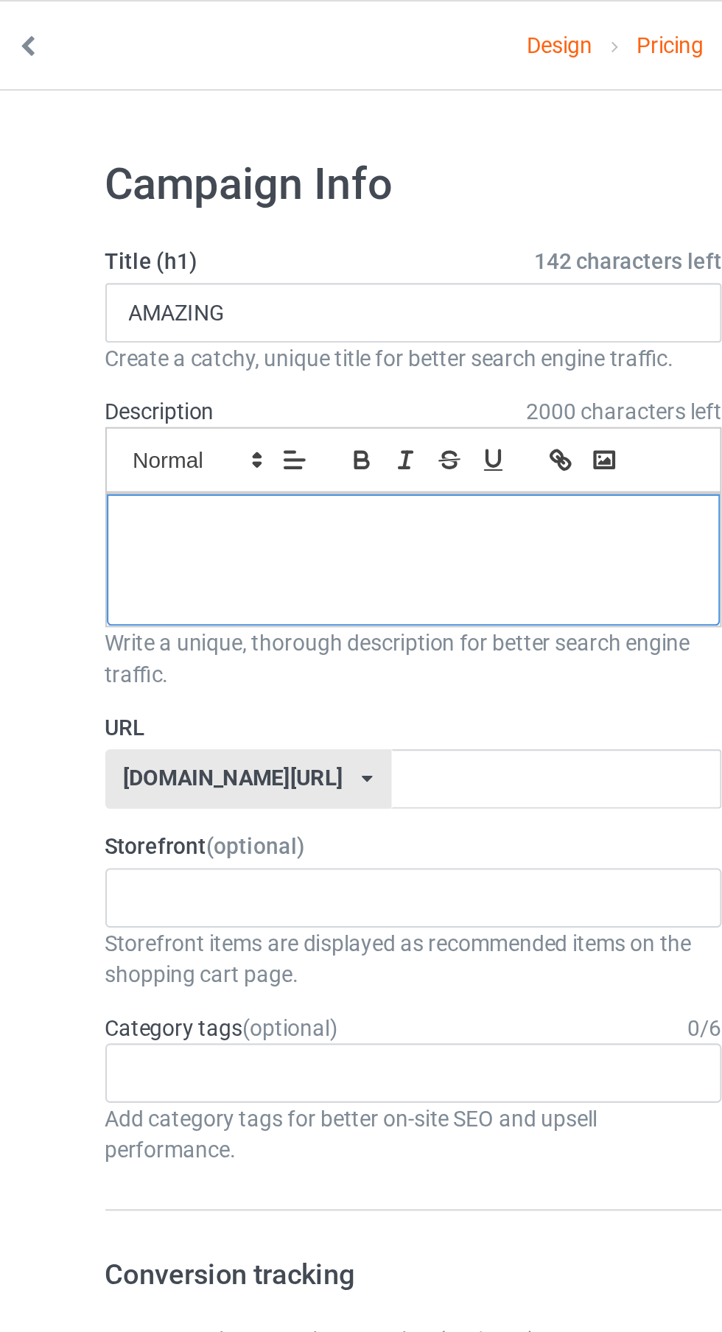
click at [108, 274] on div at bounding box center [240, 264] width 289 height 62
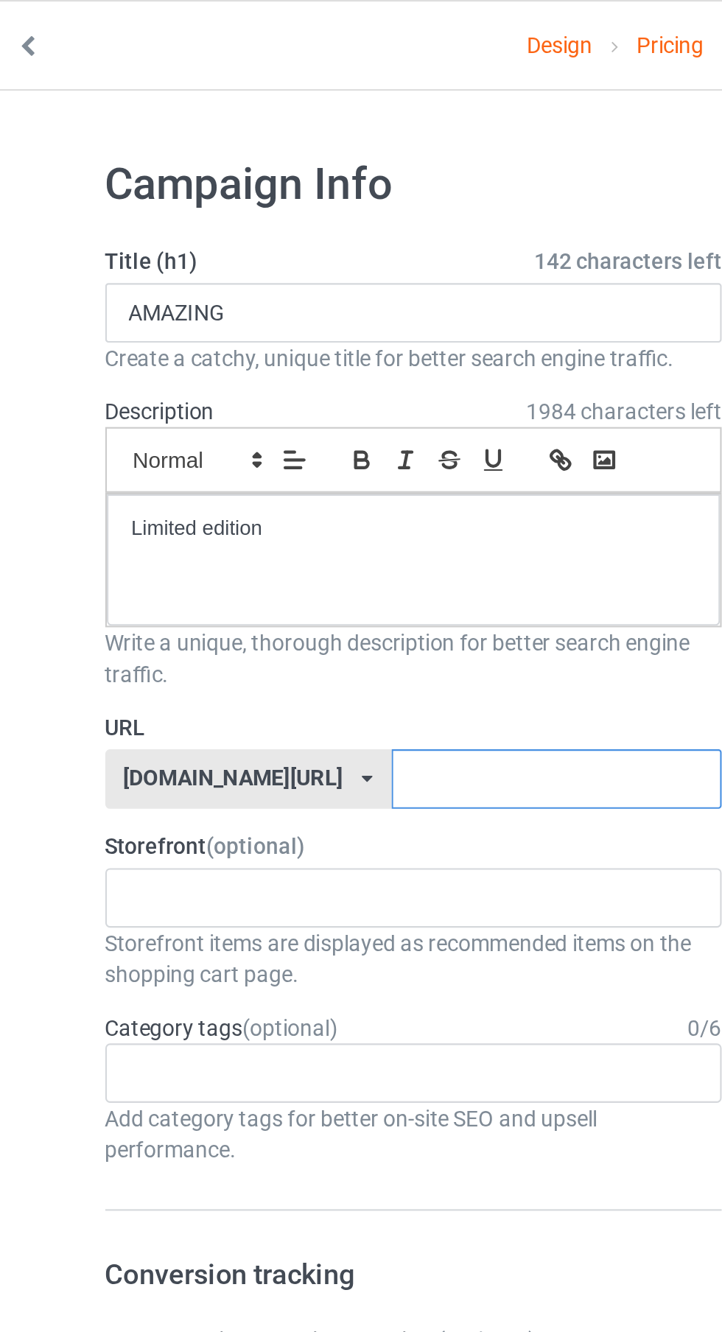
click at [287, 365] on input "text" at bounding box center [307, 367] width 155 height 28
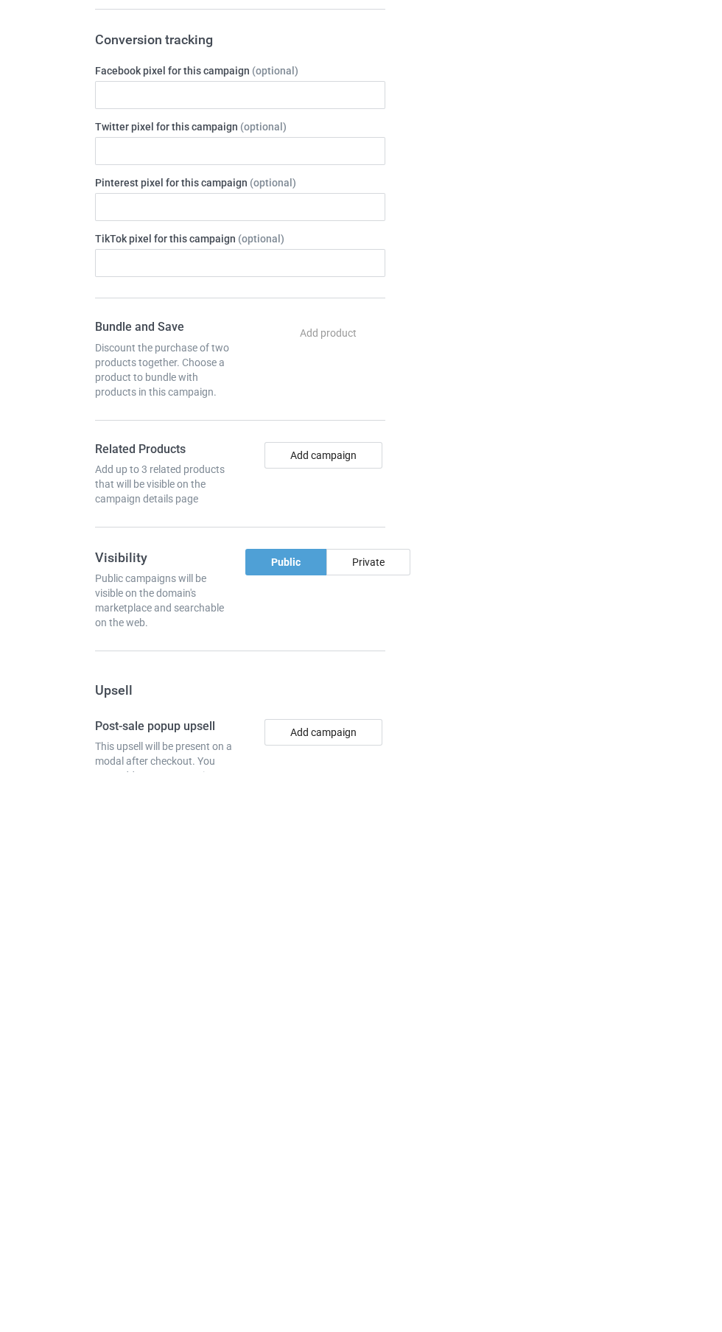
type input "Keep"
click at [426, 1096] on div "Change default product or side" at bounding box center [517, 895] width 242 height 1664
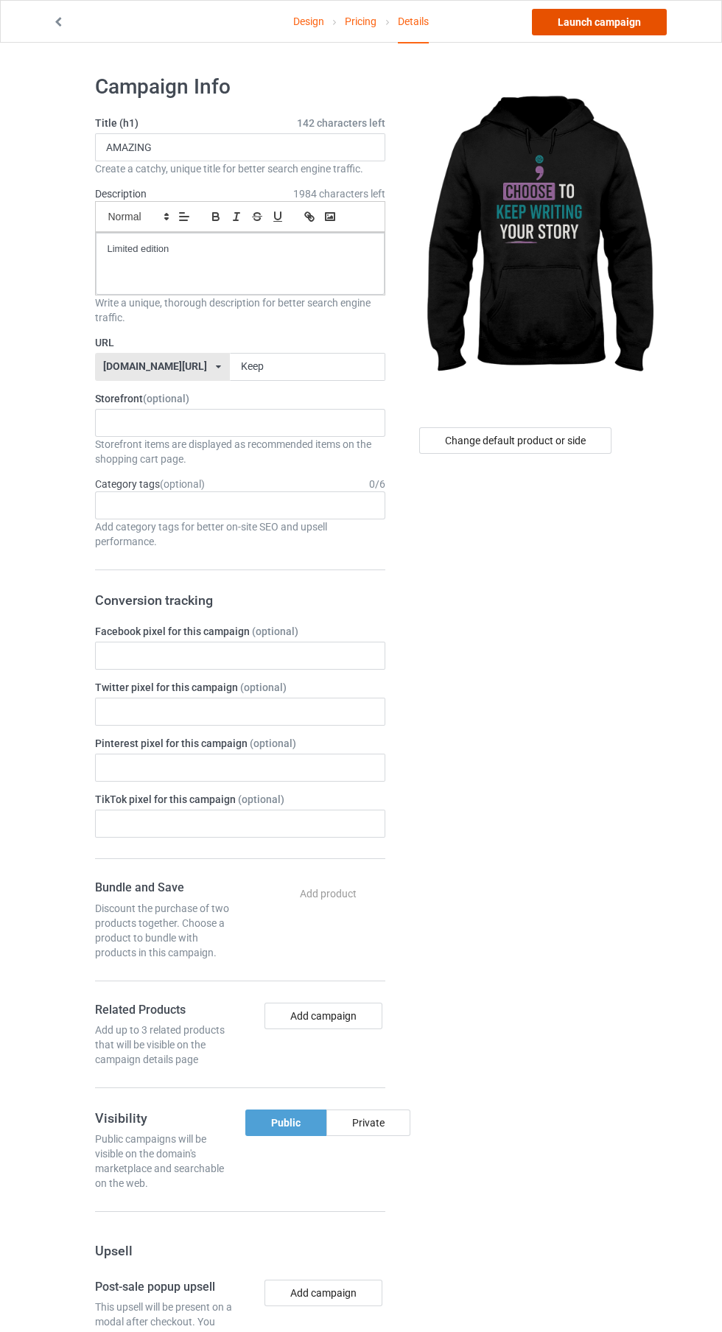
click at [638, 30] on link "Launch campaign" at bounding box center [599, 22] width 135 height 27
